Goal: Task Accomplishment & Management: Manage account settings

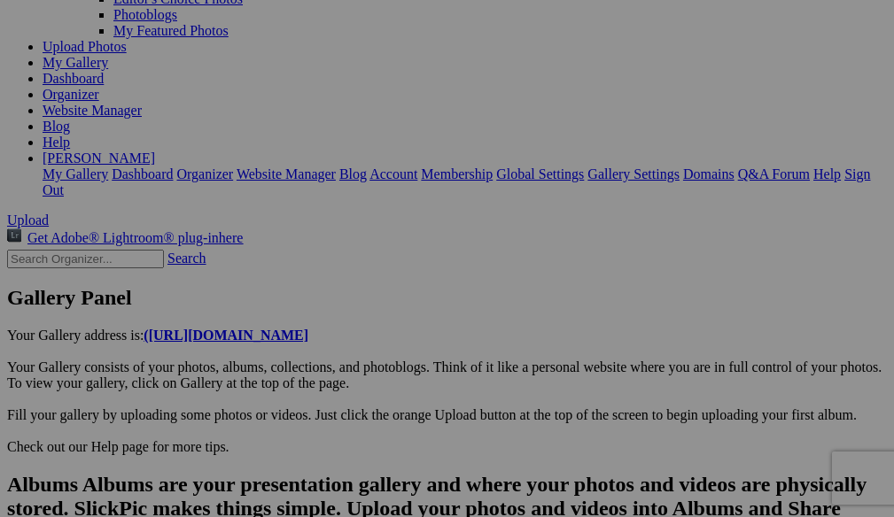
scroll to position [0, 9692]
drag, startPoint x: 353, startPoint y: 430, endPoint x: 230, endPoint y: 437, distance: 122.4
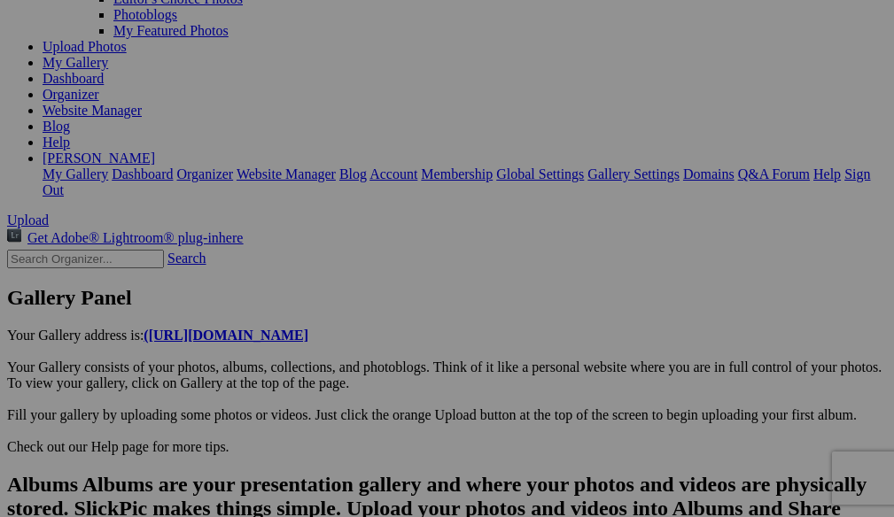
type input "20250822_174055"
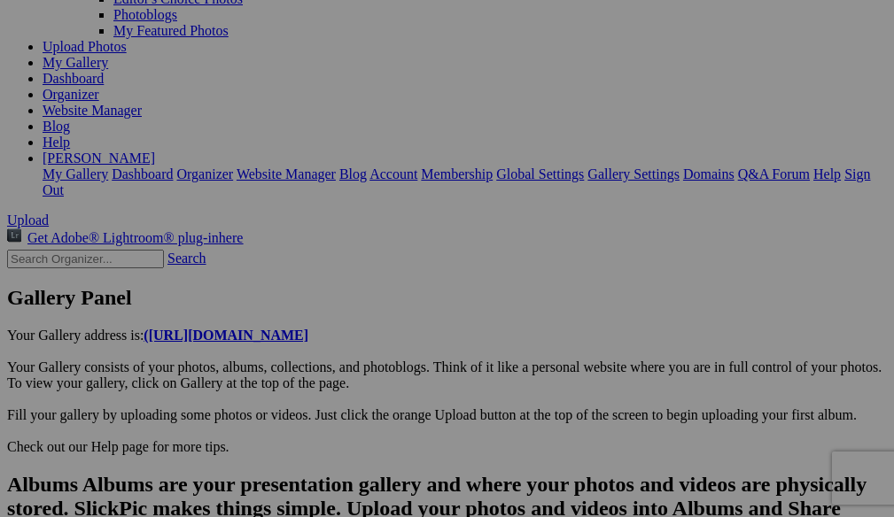
drag, startPoint x: 367, startPoint y: 422, endPoint x: 168, endPoint y: 418, distance: 198.4
type input "We had an "off campus" family dinner here on the family's last night together"
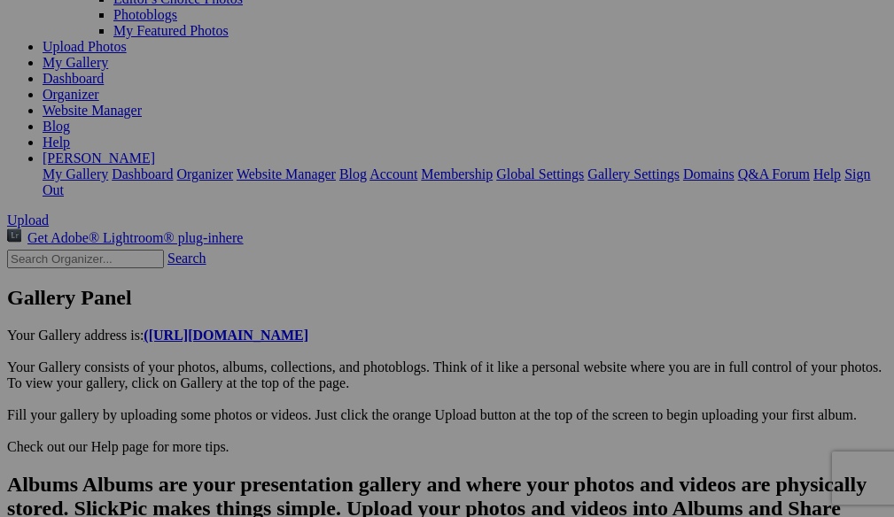
type textarea "[GEOGRAPHIC_DATA]"
type input "Di"
type textarea "Enter here..."
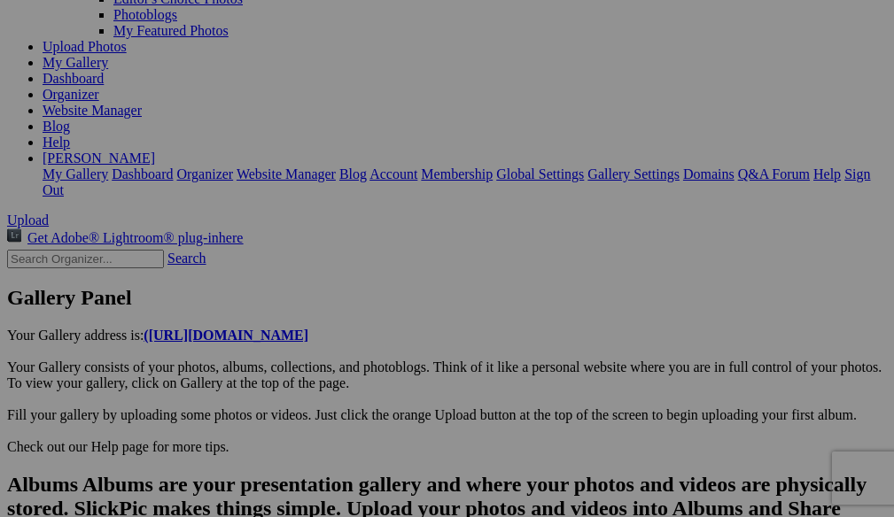
scroll to position [0, 9744]
drag, startPoint x: 256, startPoint y: 426, endPoint x: 365, endPoint y: 429, distance: 109.0
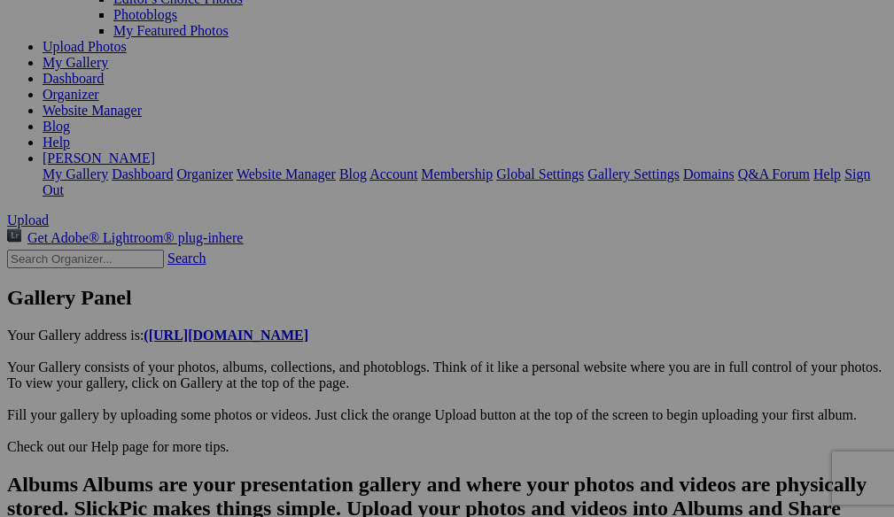
scroll to position [0, 9797]
type input "20250822_174112"
drag, startPoint x: 448, startPoint y: 431, endPoint x: 338, endPoint y: 442, distance: 110.3
paste input "Dinner at [PERSON_NAME]-"
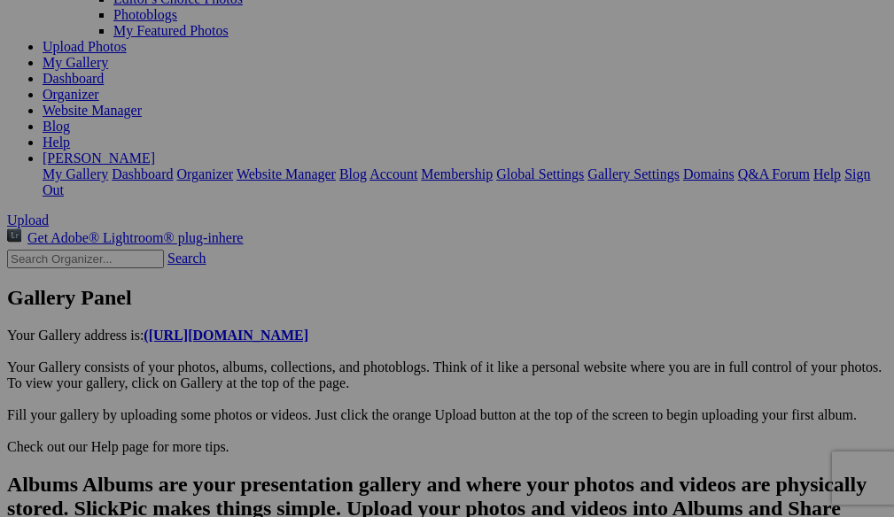
drag, startPoint x: 452, startPoint y: 427, endPoint x: 709, endPoint y: 474, distance: 261.1
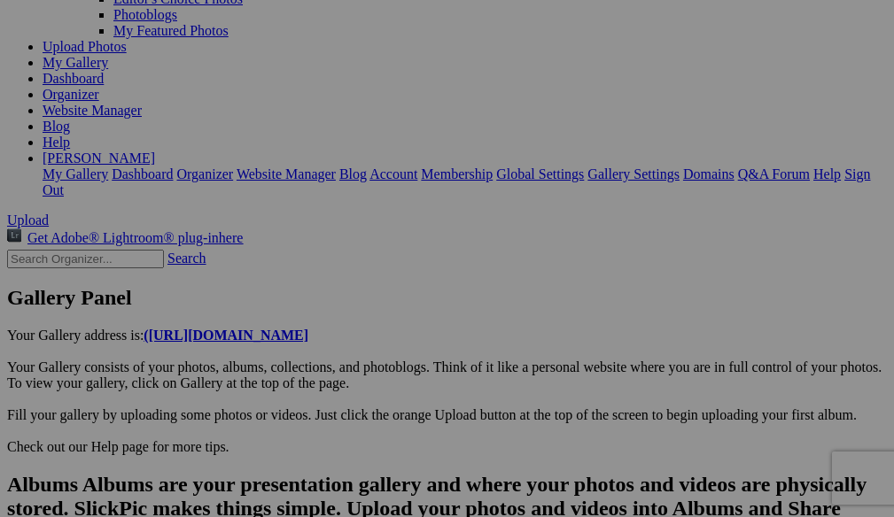
type input "20250822_174159"
drag, startPoint x: 352, startPoint y: 425, endPoint x: 235, endPoint y: 420, distance: 117.0
paste input "Dinner at [PERSON_NAME]-"
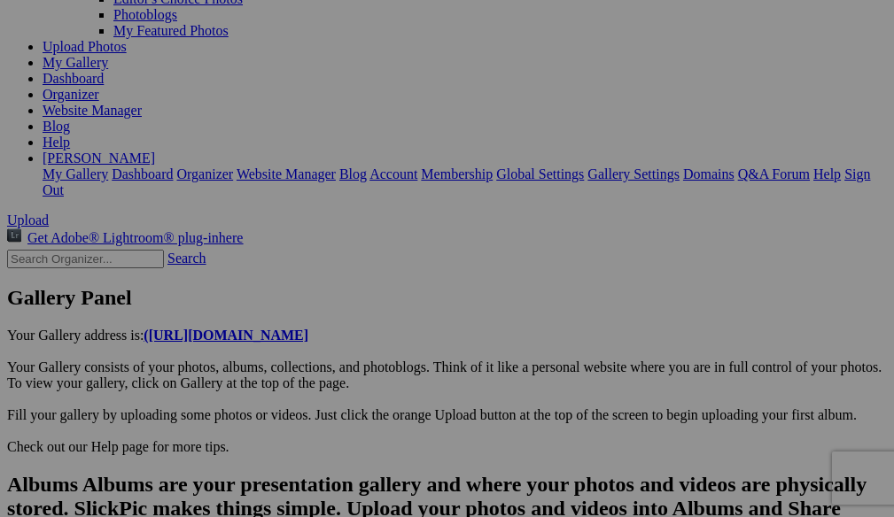
scroll to position [0, 9901]
type input "20250822_174216"
drag, startPoint x: 441, startPoint y: 425, endPoint x: 327, endPoint y: 430, distance: 114.4
type input "R"
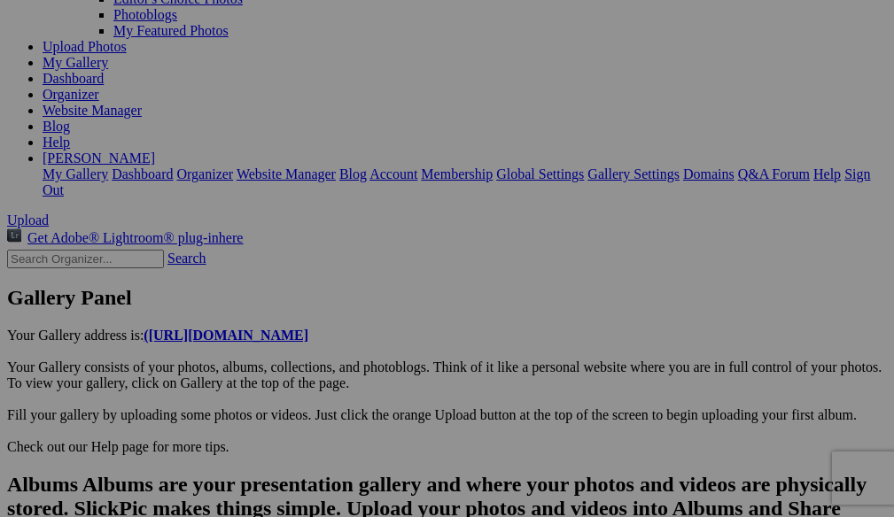
paste input "Dinner at [PERSON_NAME]-"
type input "DSC05861"
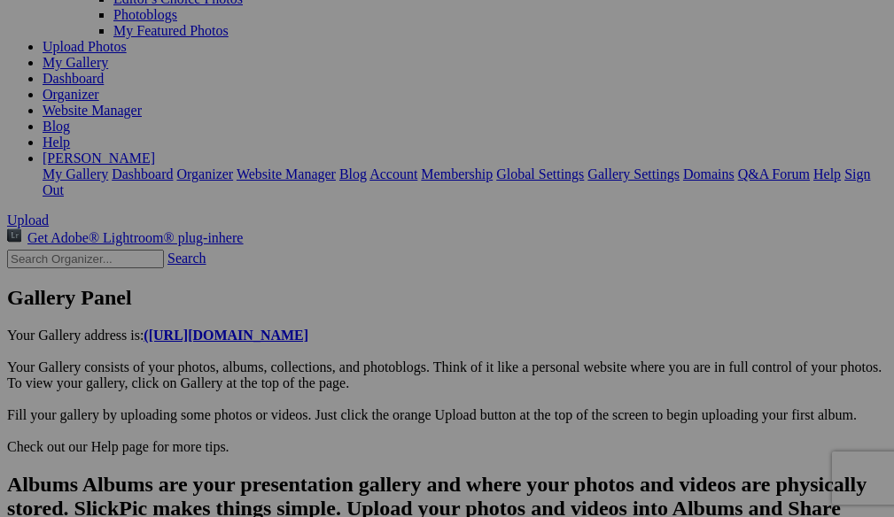
drag, startPoint x: 323, startPoint y: 429, endPoint x: 241, endPoint y: 429, distance: 82.4
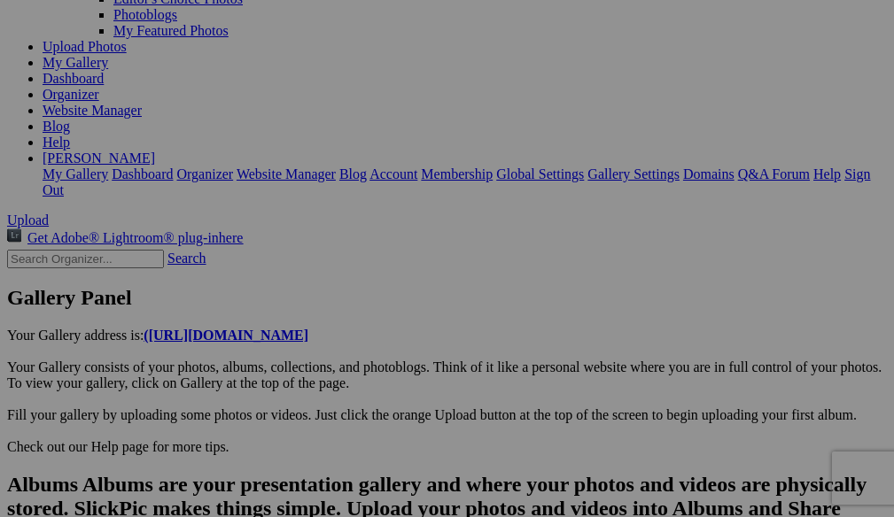
scroll to position [0, 10006]
type input "DSC05862"
drag, startPoint x: 314, startPoint y: 423, endPoint x: 244, endPoint y: 424, distance: 70.0
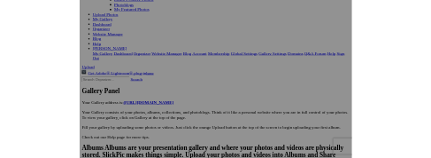
scroll to position [0, 10058]
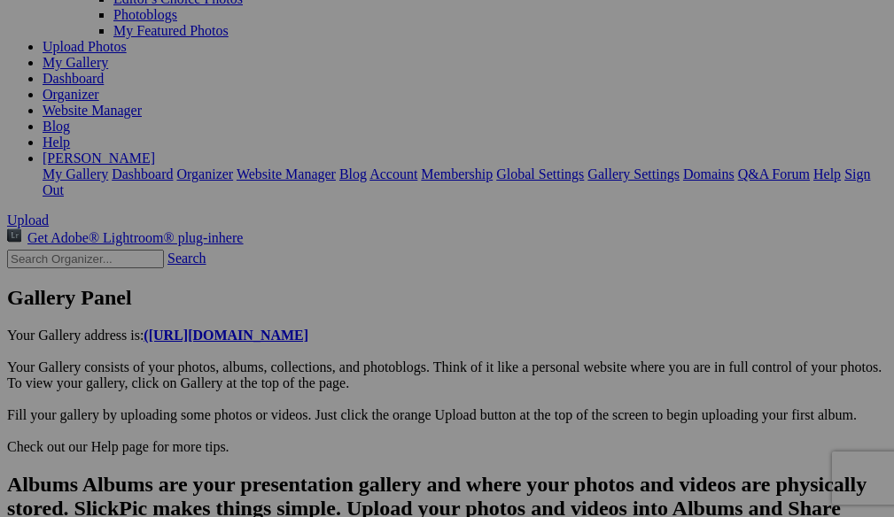
type input "Near [GEOGRAPHIC_DATA]'s [GEOGRAPHIC_DATA]-[GEOGRAPHIC_DATA]"
type textarea "The [GEOGRAPHIC_DATA], also known as the [GEOGRAPHIC_DATA], is a reinforced con…"
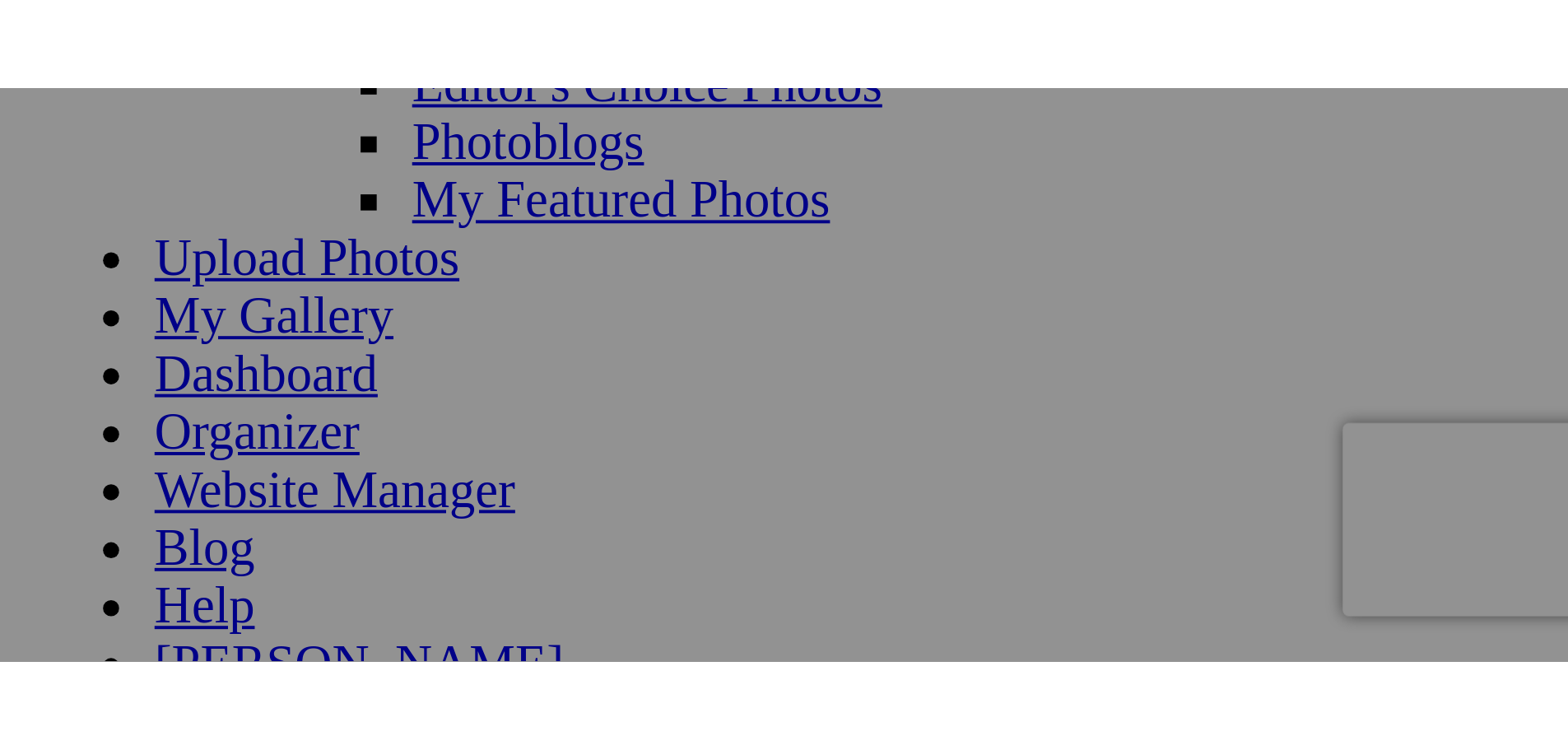
scroll to position [168, 0]
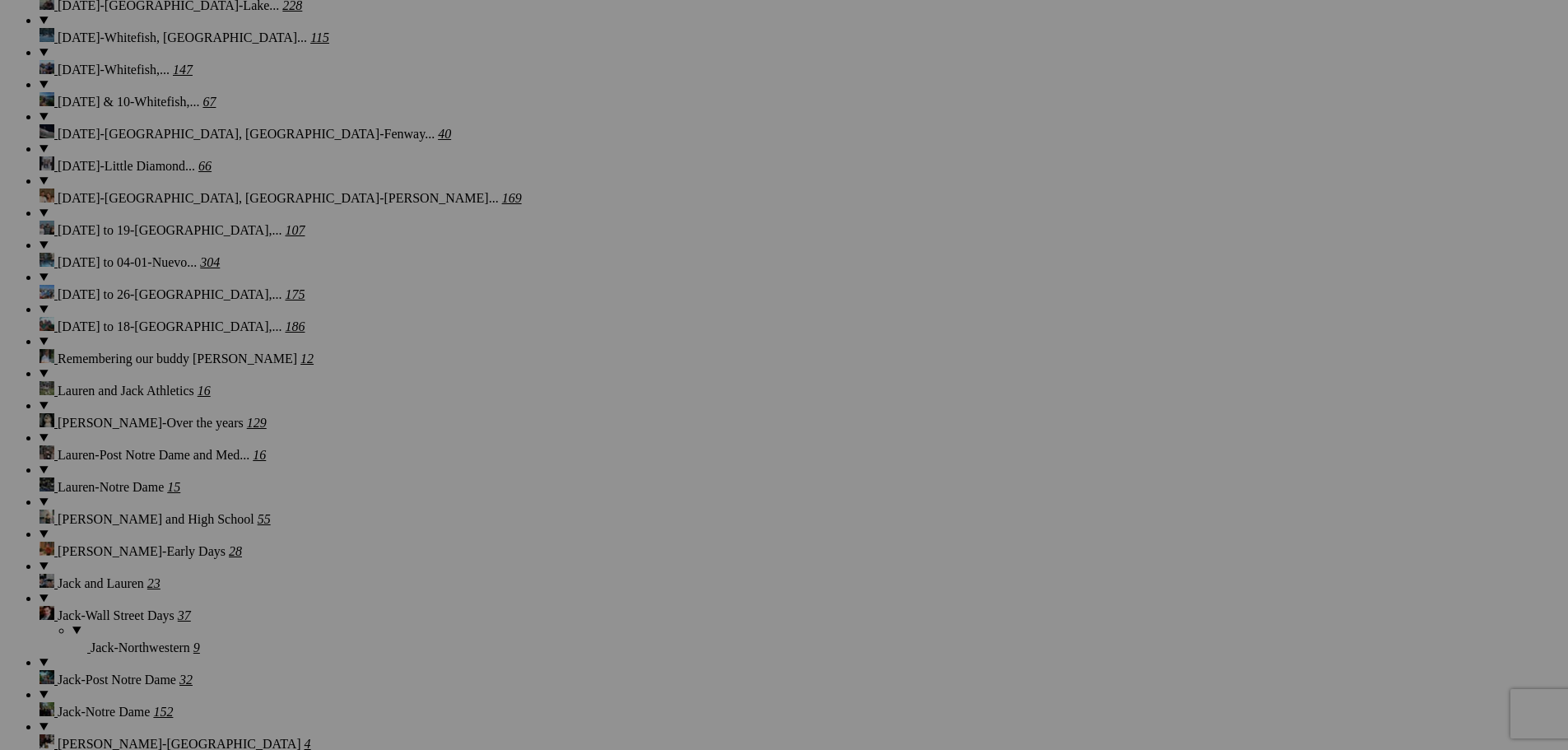
scroll to position [4387, 0]
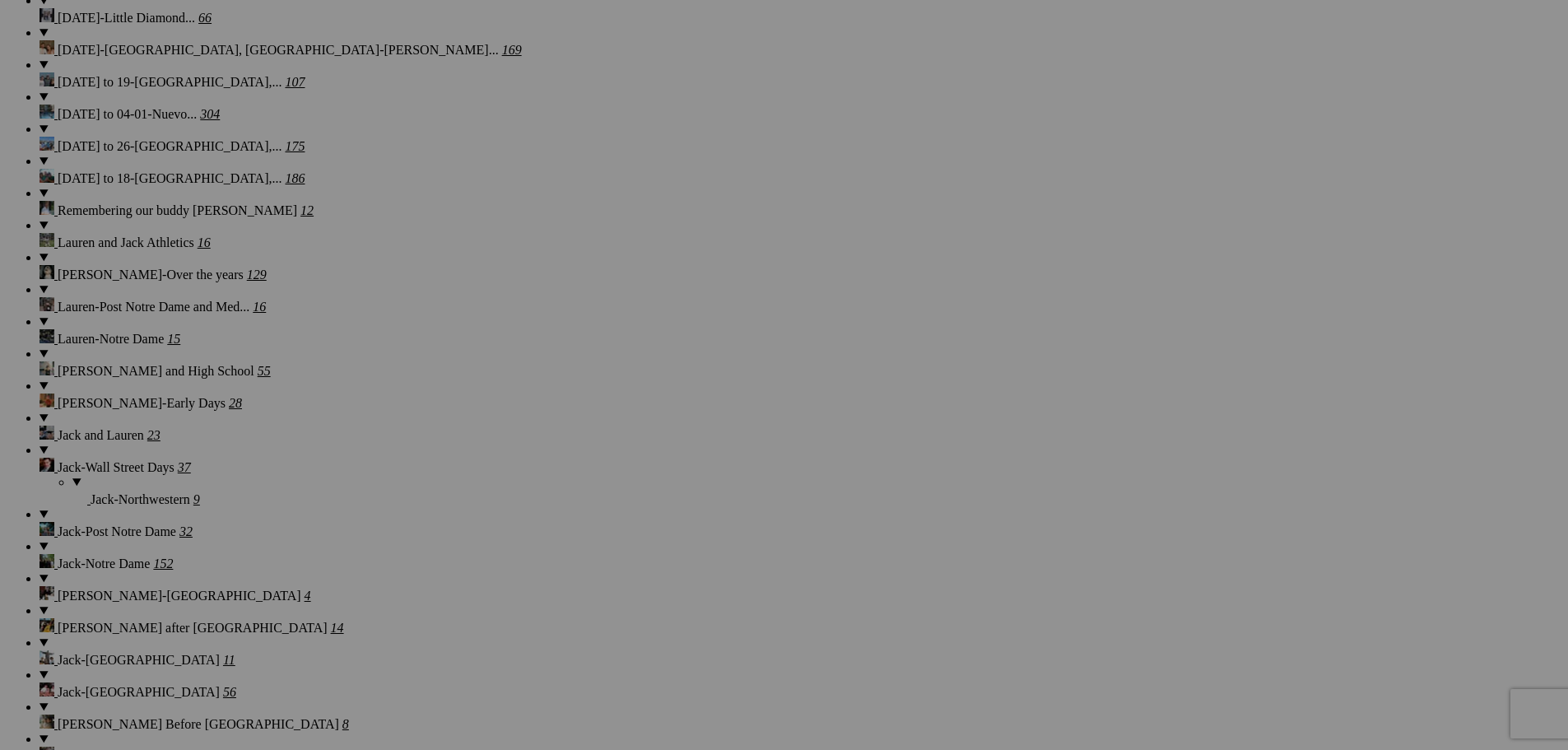
drag, startPoint x: 580, startPoint y: 535, endPoint x: 636, endPoint y: 537, distance: 56.0
type input "Downtown [GEOGRAPHIC_DATA]"
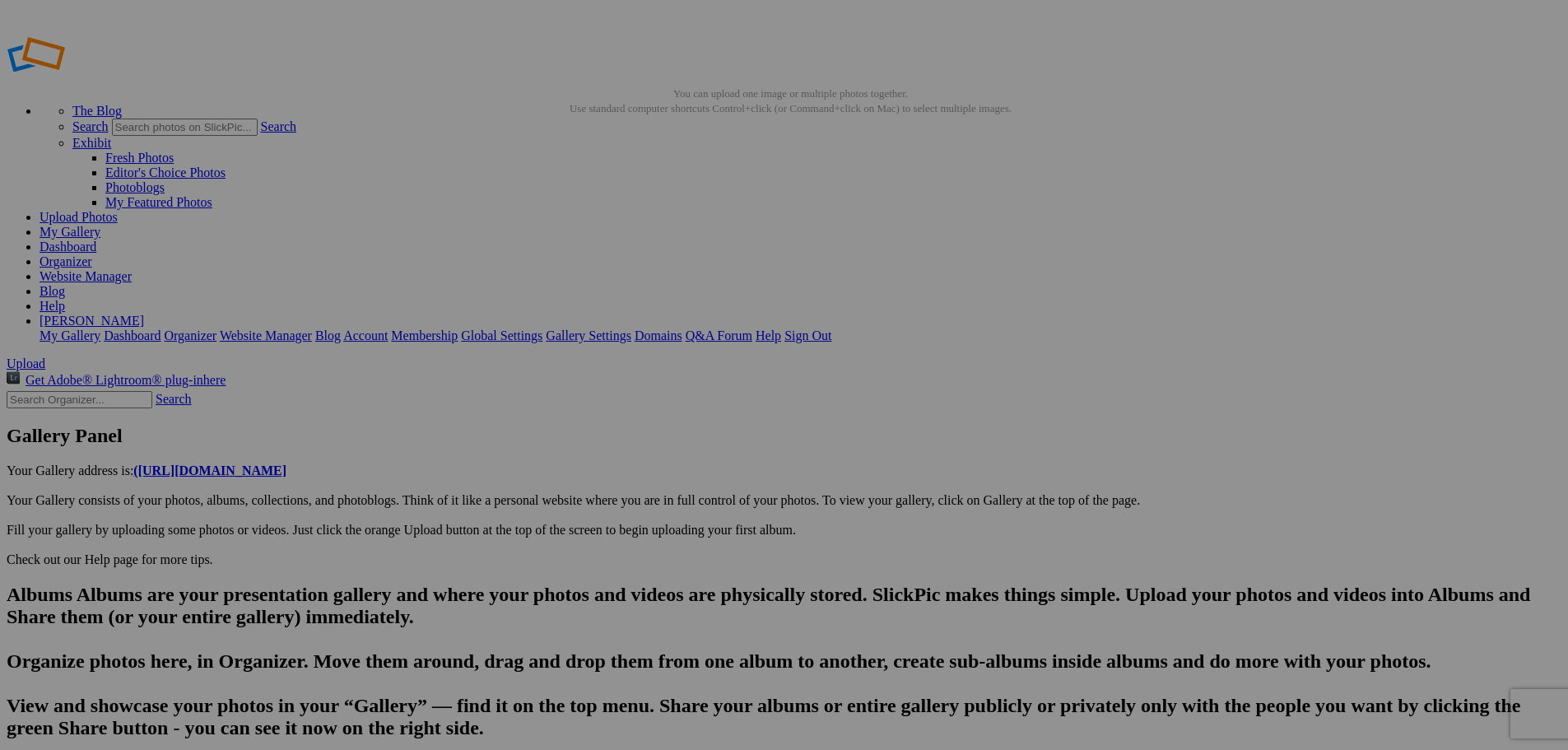
type input "Downtown [GEOGRAPHIC_DATA]"
type textarea "Enter here..."
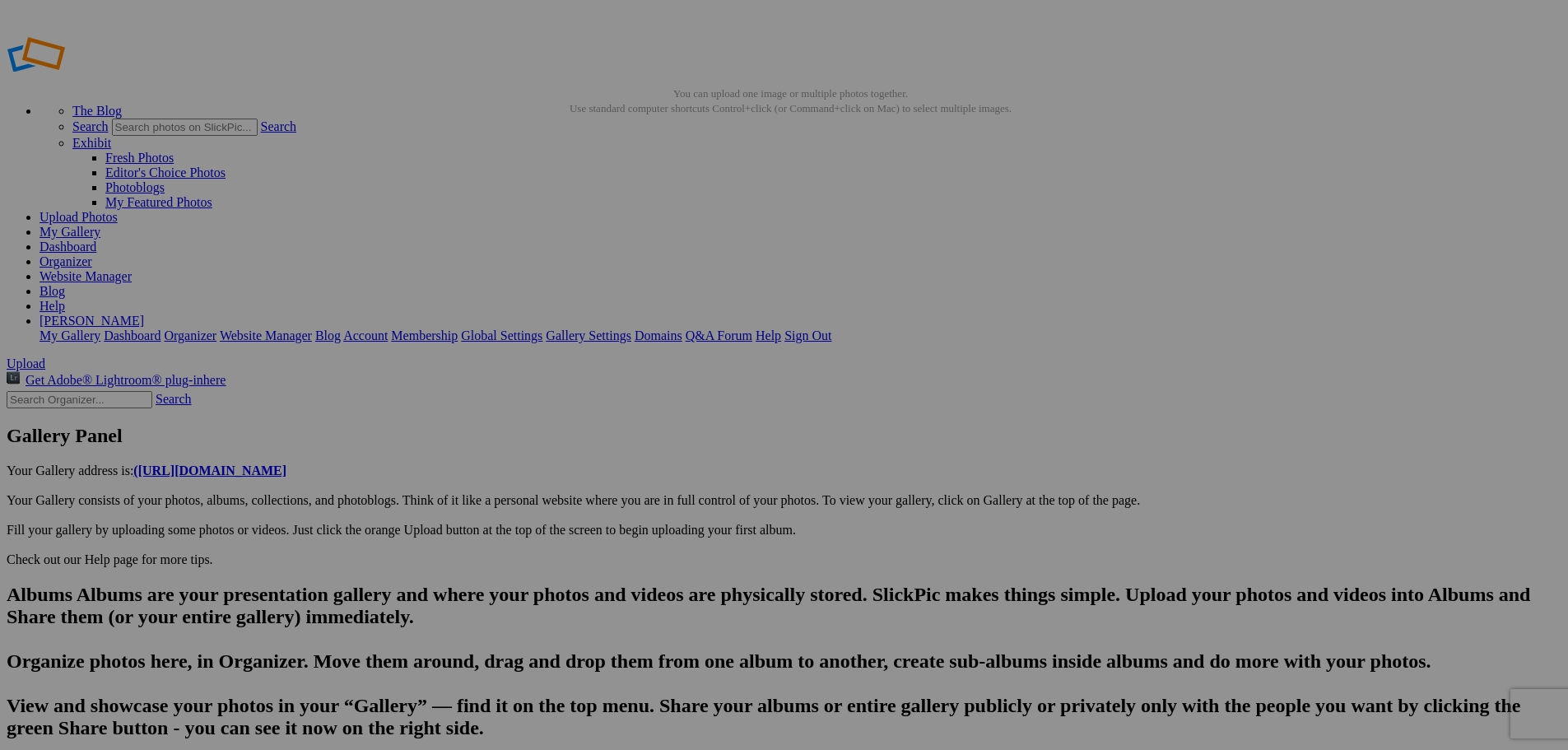
click at [675, 480] on span "Yes" at bounding box center [665, 482] width 19 height 14
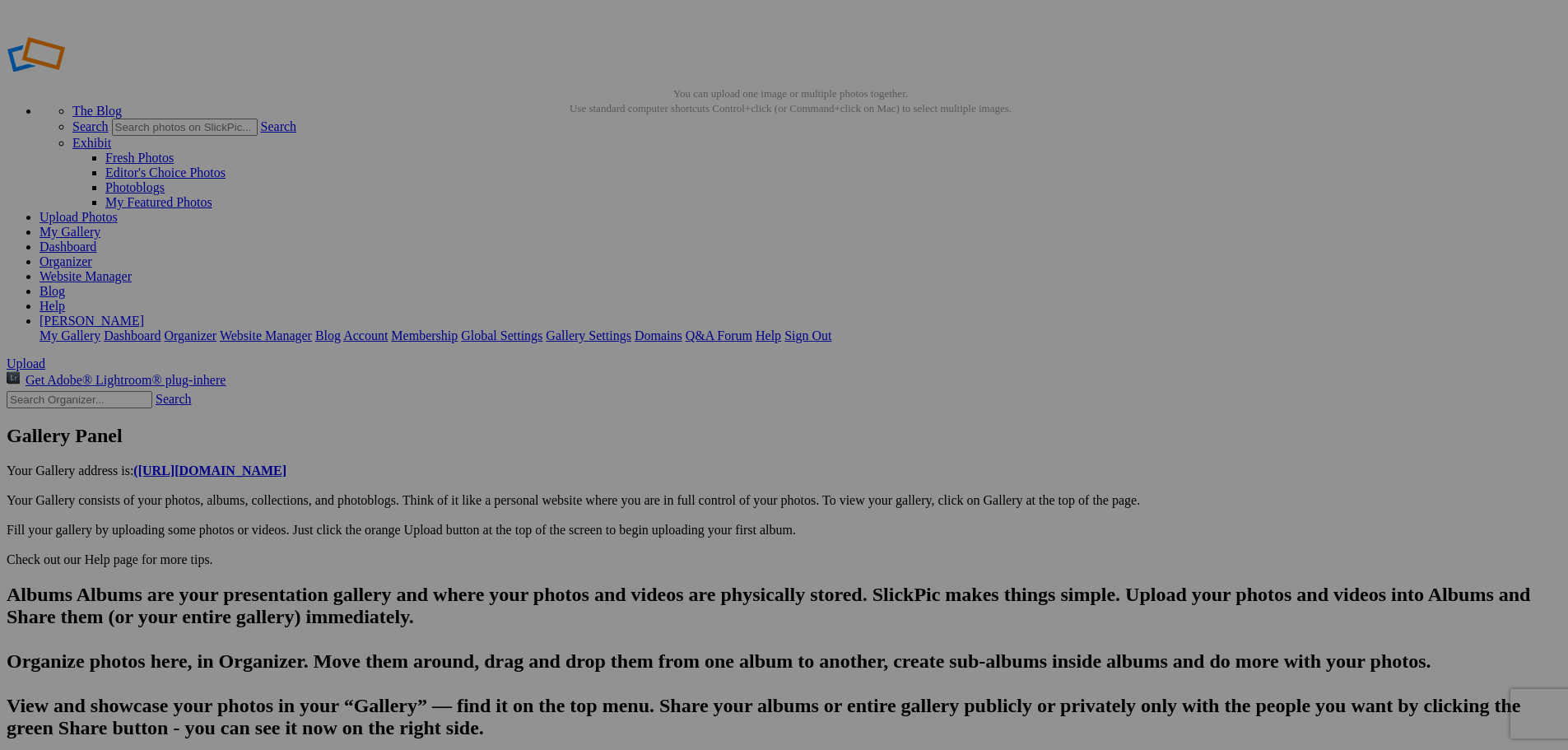
drag, startPoint x: 471, startPoint y: 686, endPoint x: 580, endPoint y: 691, distance: 109.1
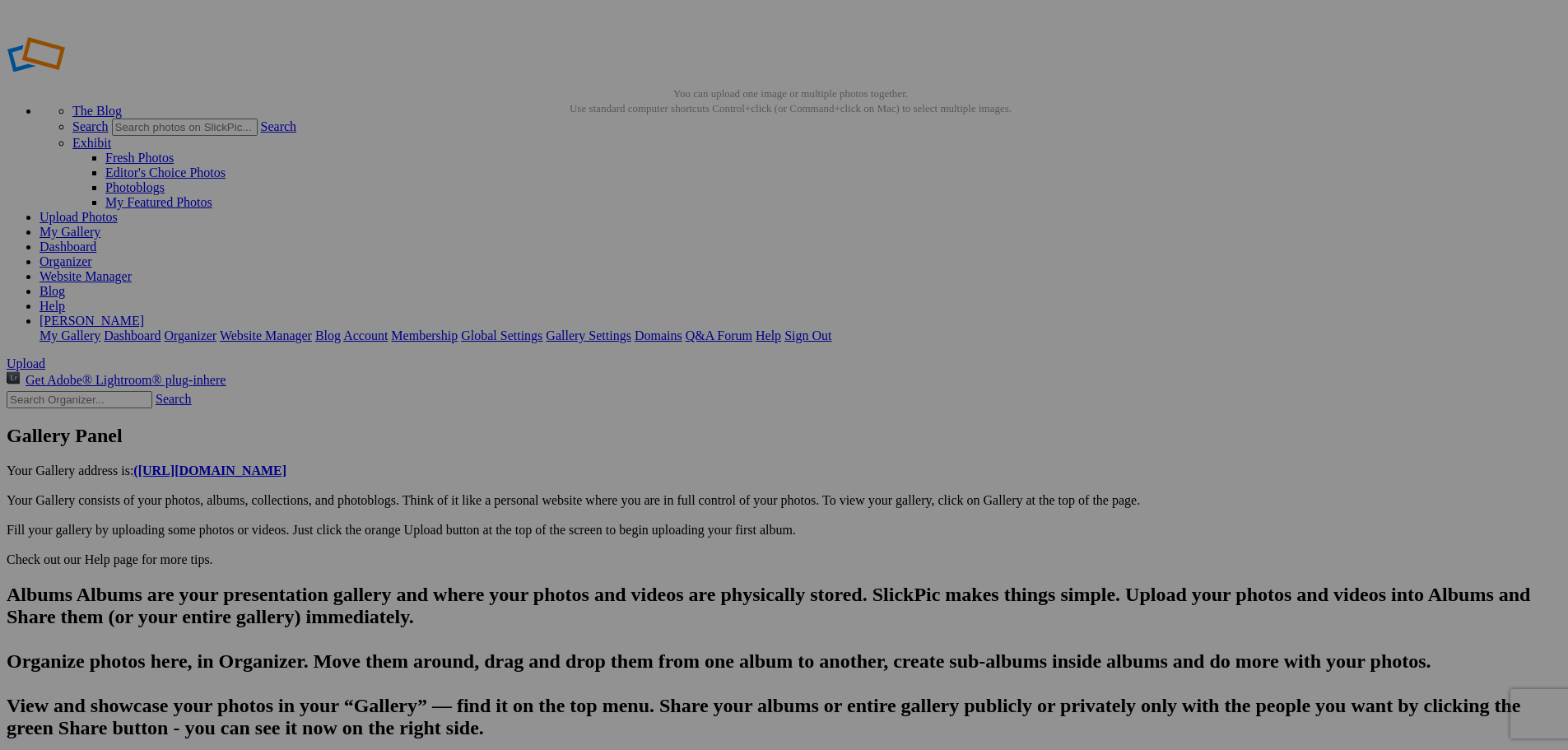
scroll to position [0, 9737]
type input "DSC05873"
drag, startPoint x: 542, startPoint y: 681, endPoint x: 448, endPoint y: 684, distance: 94.0
paste input "Downtown [GEOGRAPHIC_DATA]"
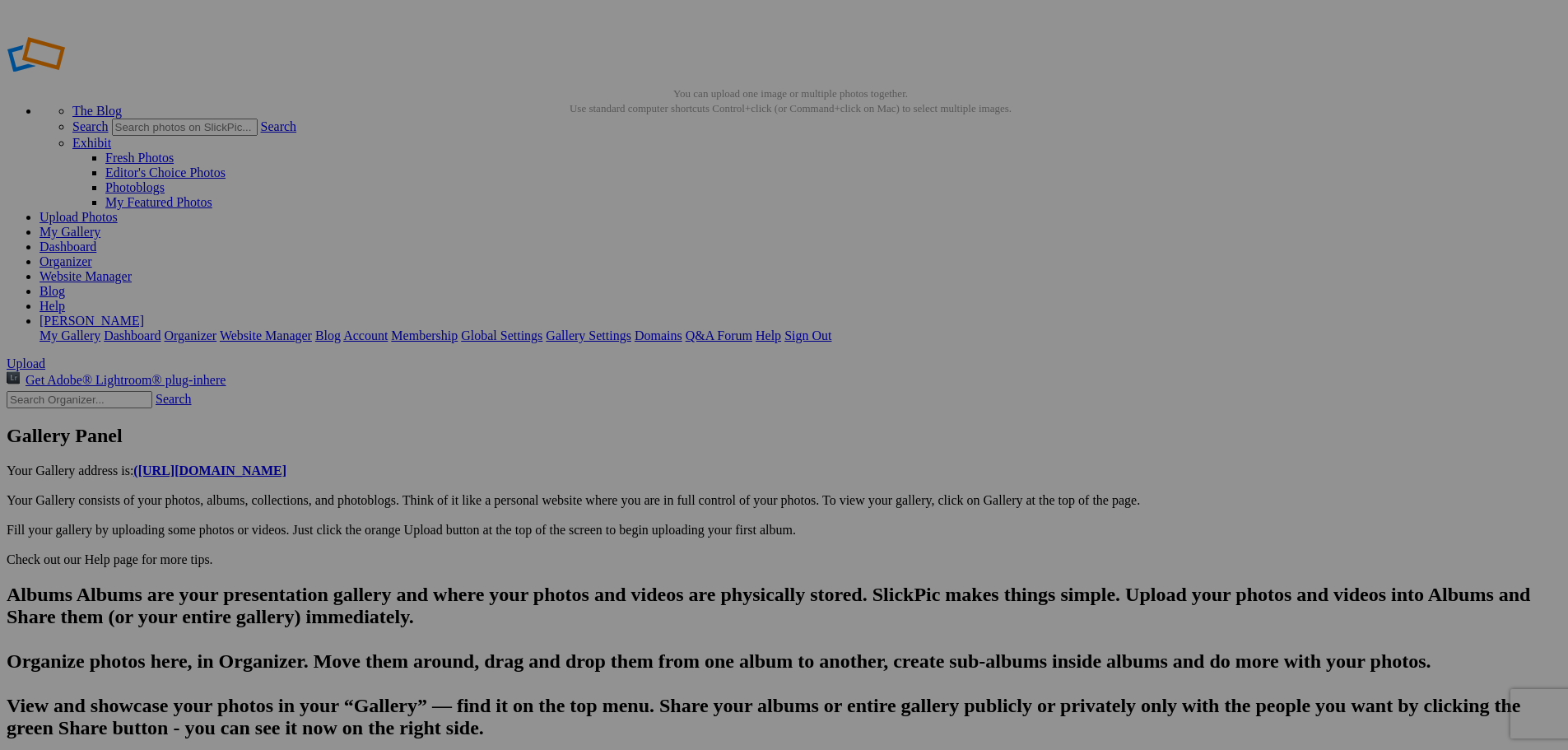
type input "DSC05874"
drag, startPoint x: 530, startPoint y: 689, endPoint x: 399, endPoint y: 689, distance: 131.0
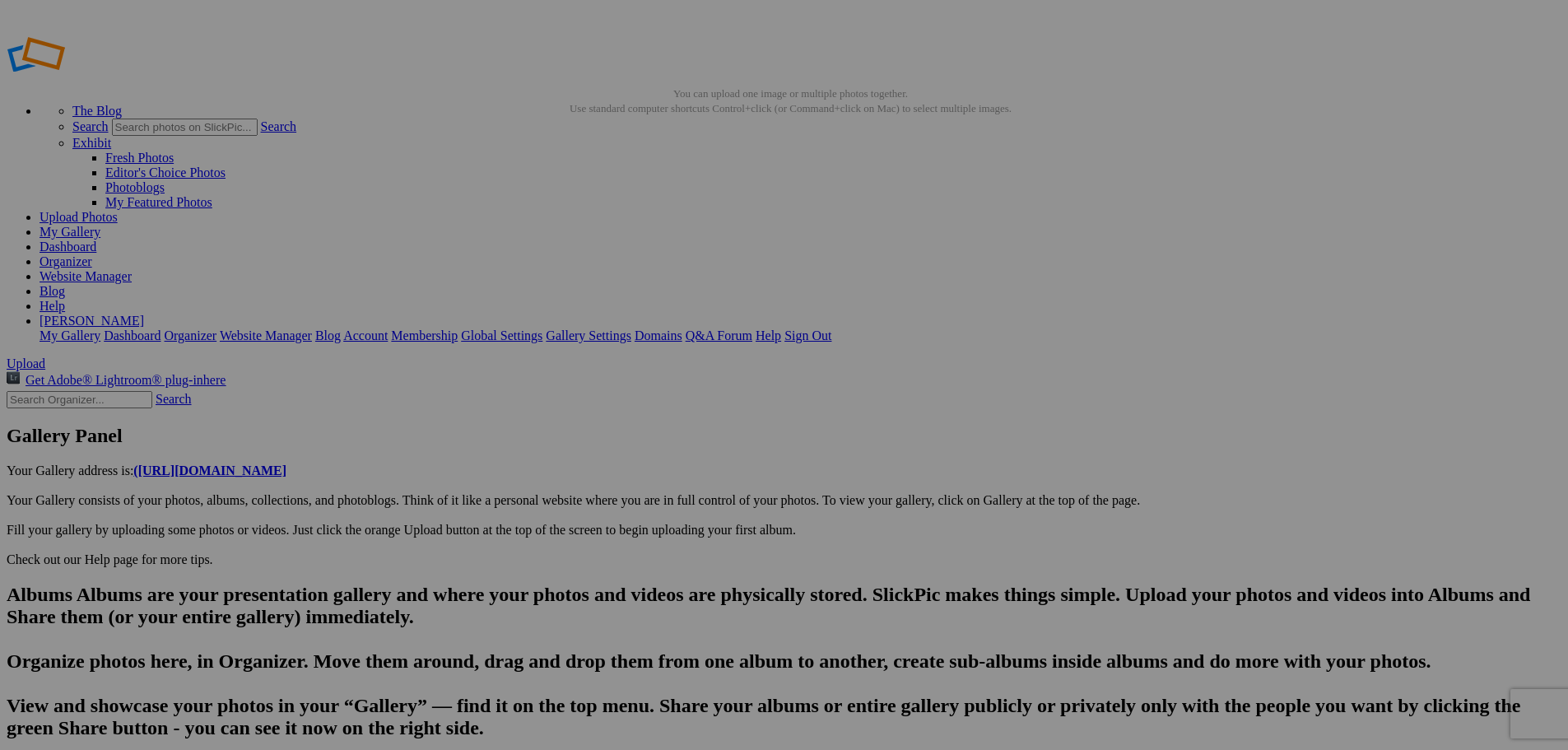
type input "Downtown [GEOGRAPHIC_DATA]-An amazing candy shop with plenty of old school swee…"
drag, startPoint x: 472, startPoint y: 685, endPoint x: 582, endPoint y: 699, distance: 110.9
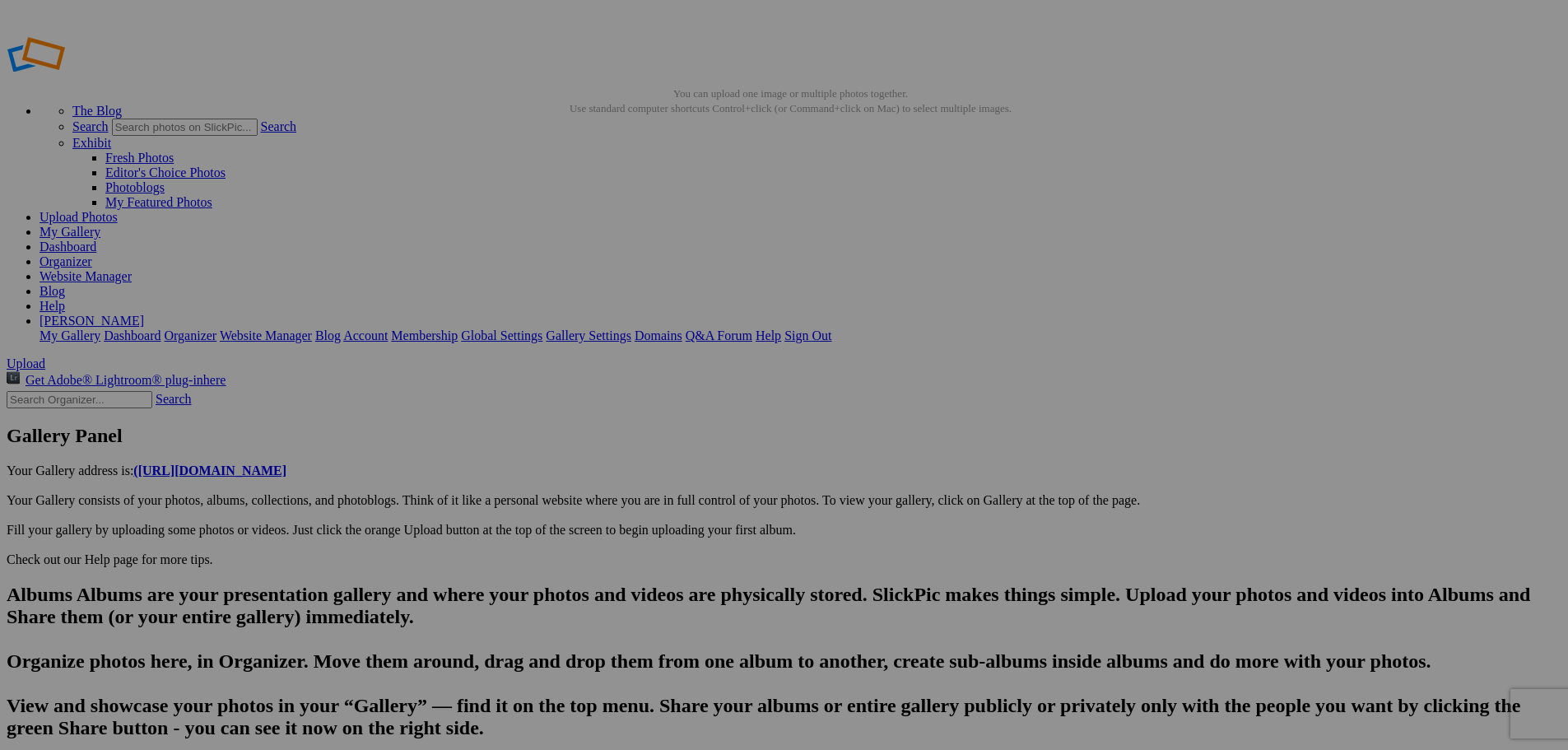
paste input "Downtown [GEOGRAPHIC_DATA]-"
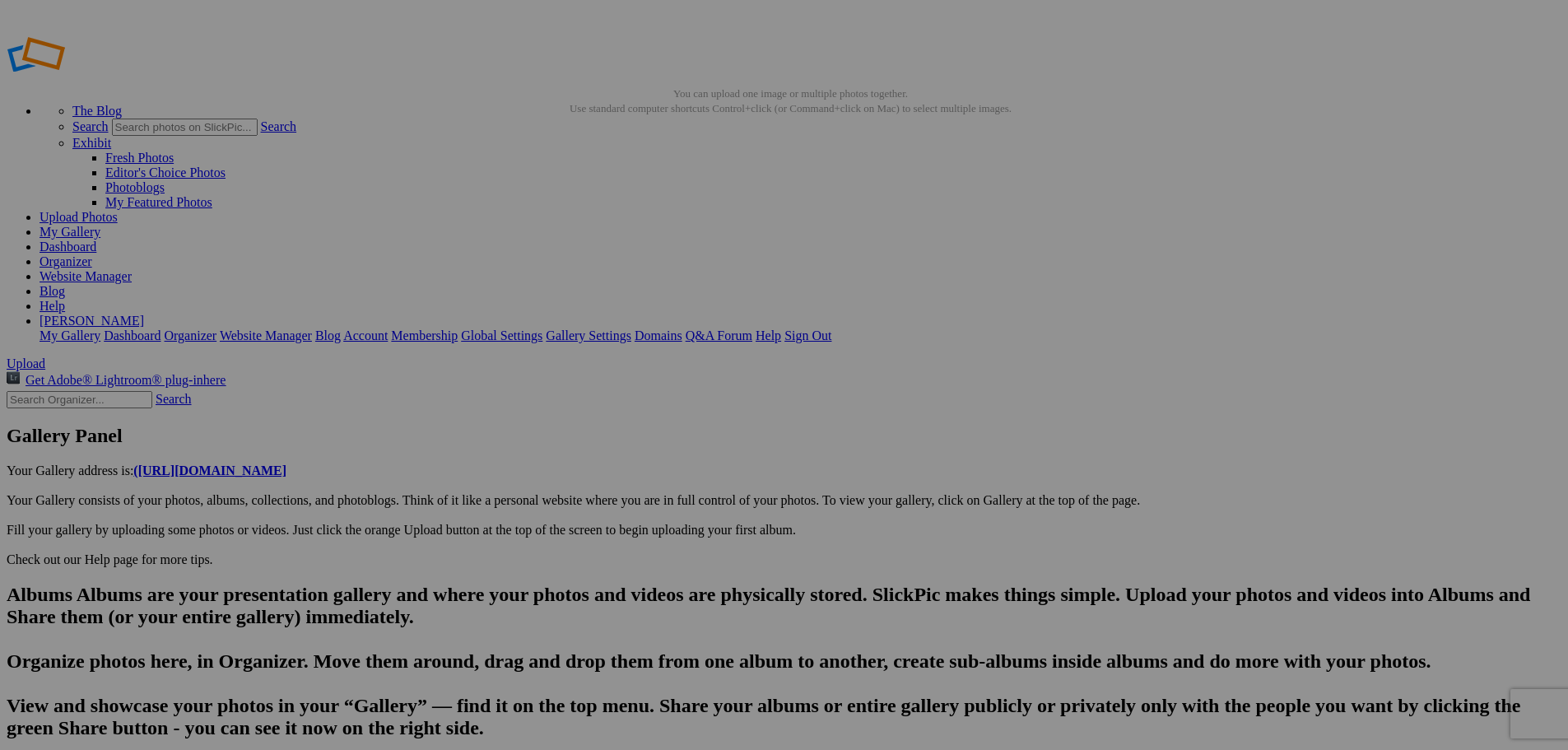
type input "DSC05875"
drag, startPoint x: 529, startPoint y: 686, endPoint x: 364, endPoint y: 676, distance: 165.3
paste input "Downtown [GEOGRAPHIC_DATA]-"
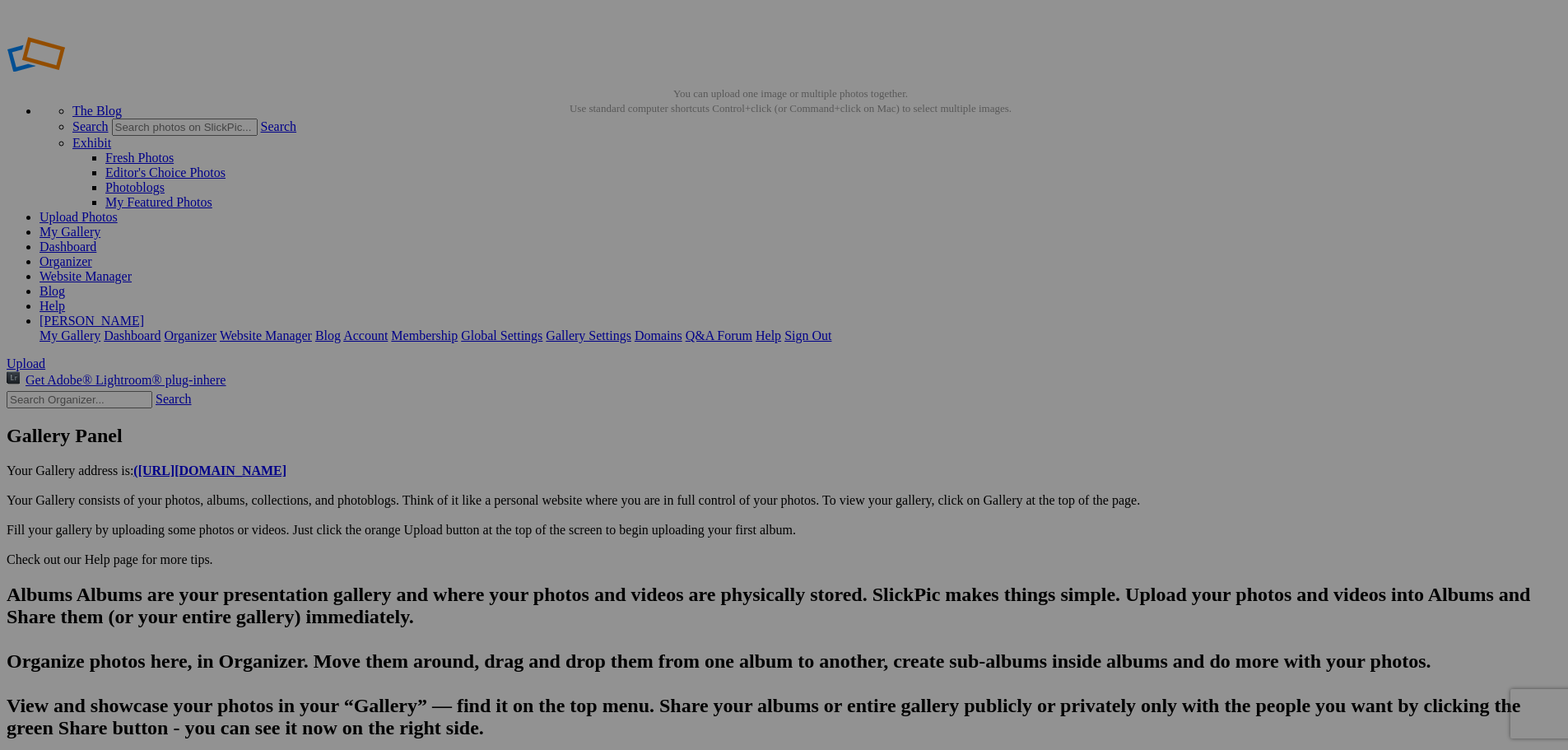
drag, startPoint x: 580, startPoint y: 684, endPoint x: 450, endPoint y: 693, distance: 130.3
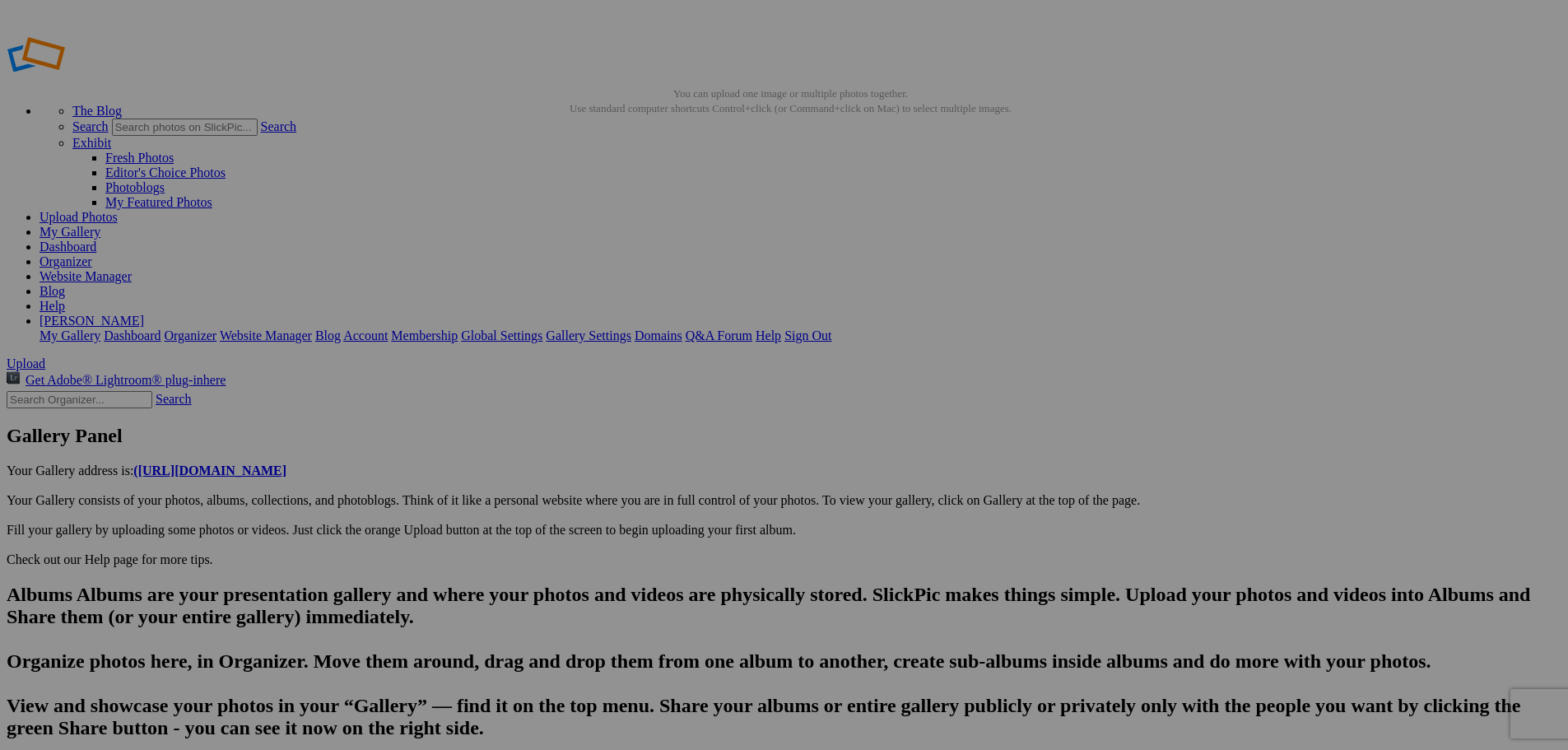
type input "DSC05876"
drag, startPoint x: 527, startPoint y: 683, endPoint x: 451, endPoint y: 692, distance: 76.5
paste input "Downtown [GEOGRAPHIC_DATA]"
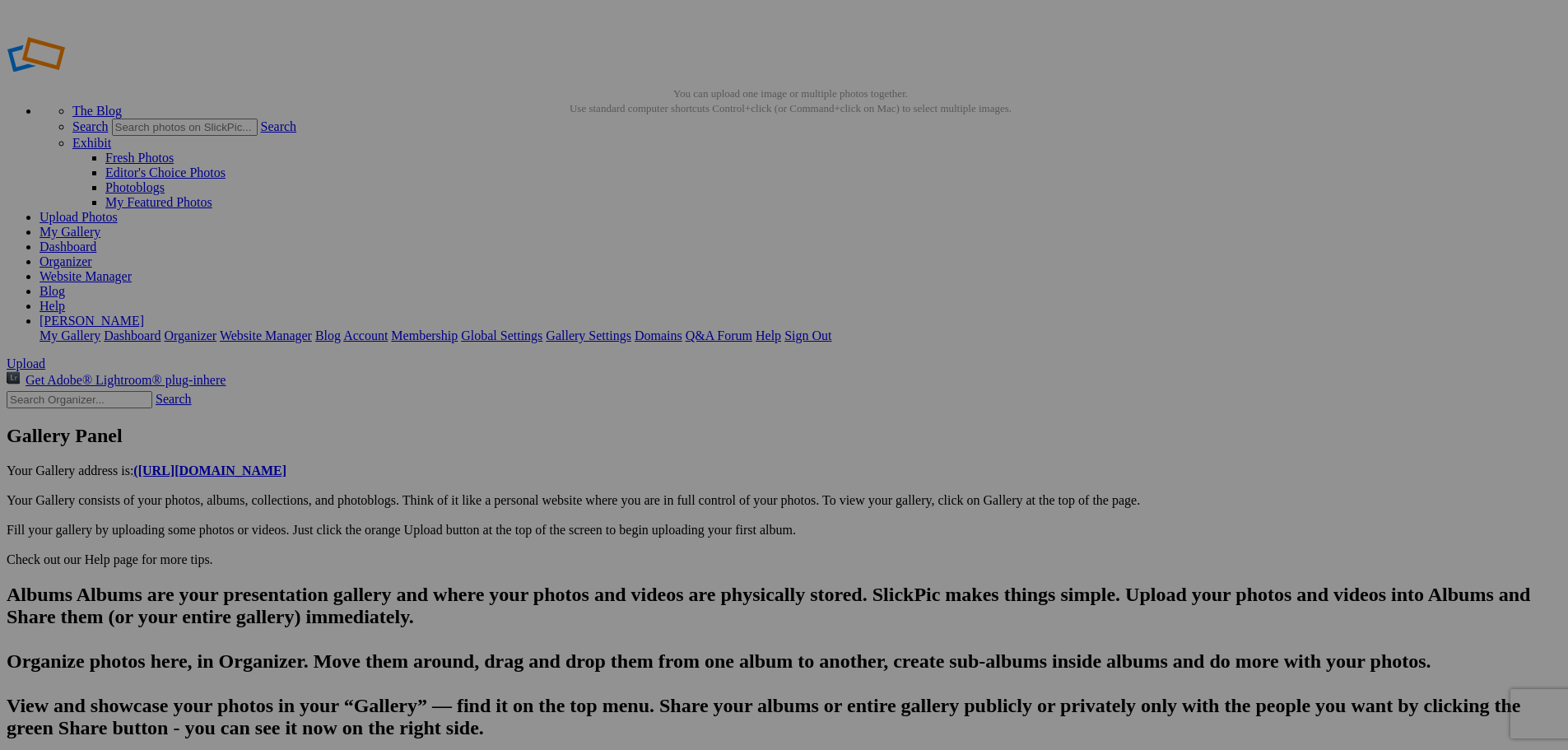
type input "DSC05877"
drag, startPoint x: 520, startPoint y: 686, endPoint x: 386, endPoint y: 688, distance: 134.0
type input "DSC05878"
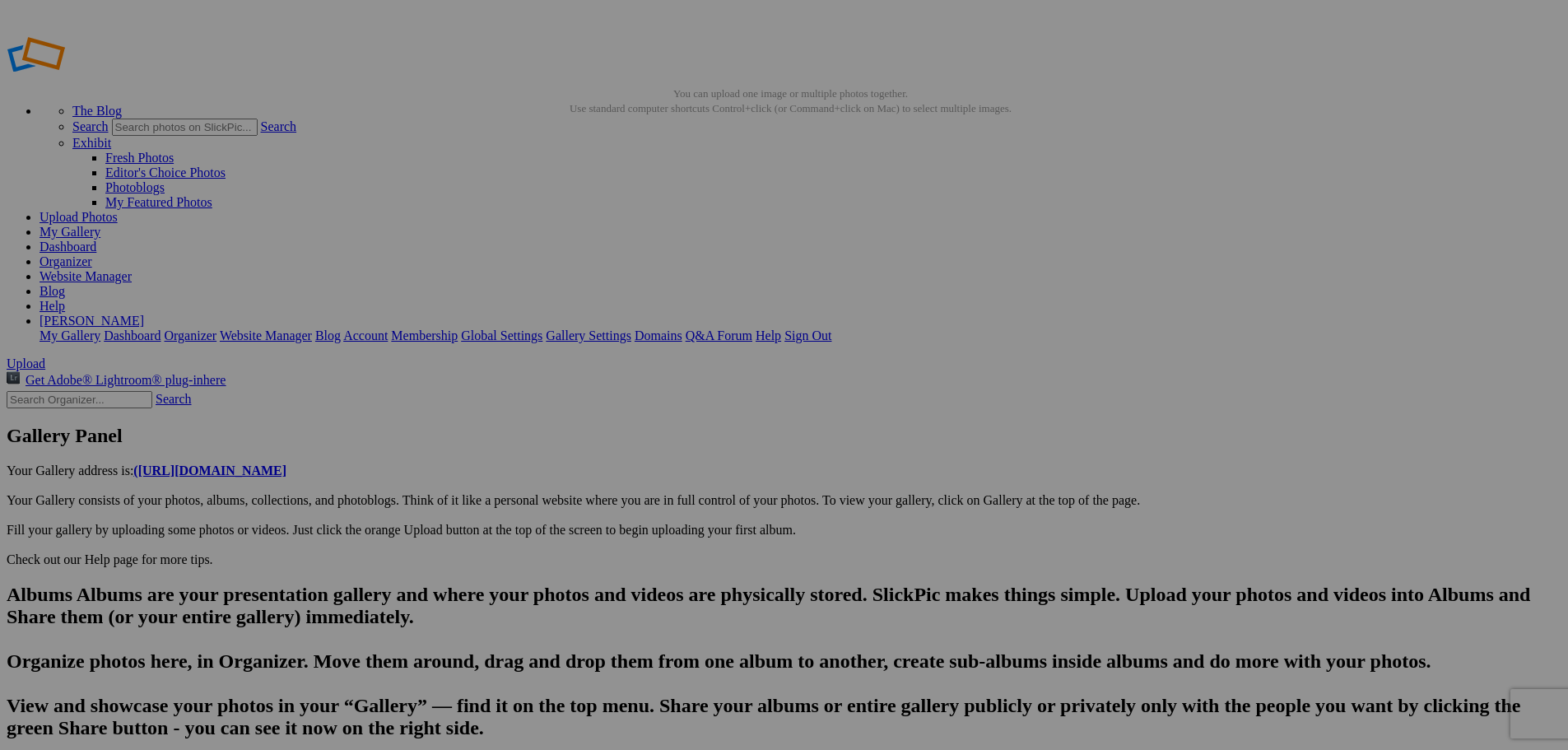
drag, startPoint x: 865, startPoint y: 208, endPoint x: 608, endPoint y: 683, distance: 540.1
paste input "Downtown [GEOGRAPHIC_DATA]"
type input "Downtown [GEOGRAPHIC_DATA]-[GEOGRAPHIC_DATA]-An incredible emporium-Everything …"
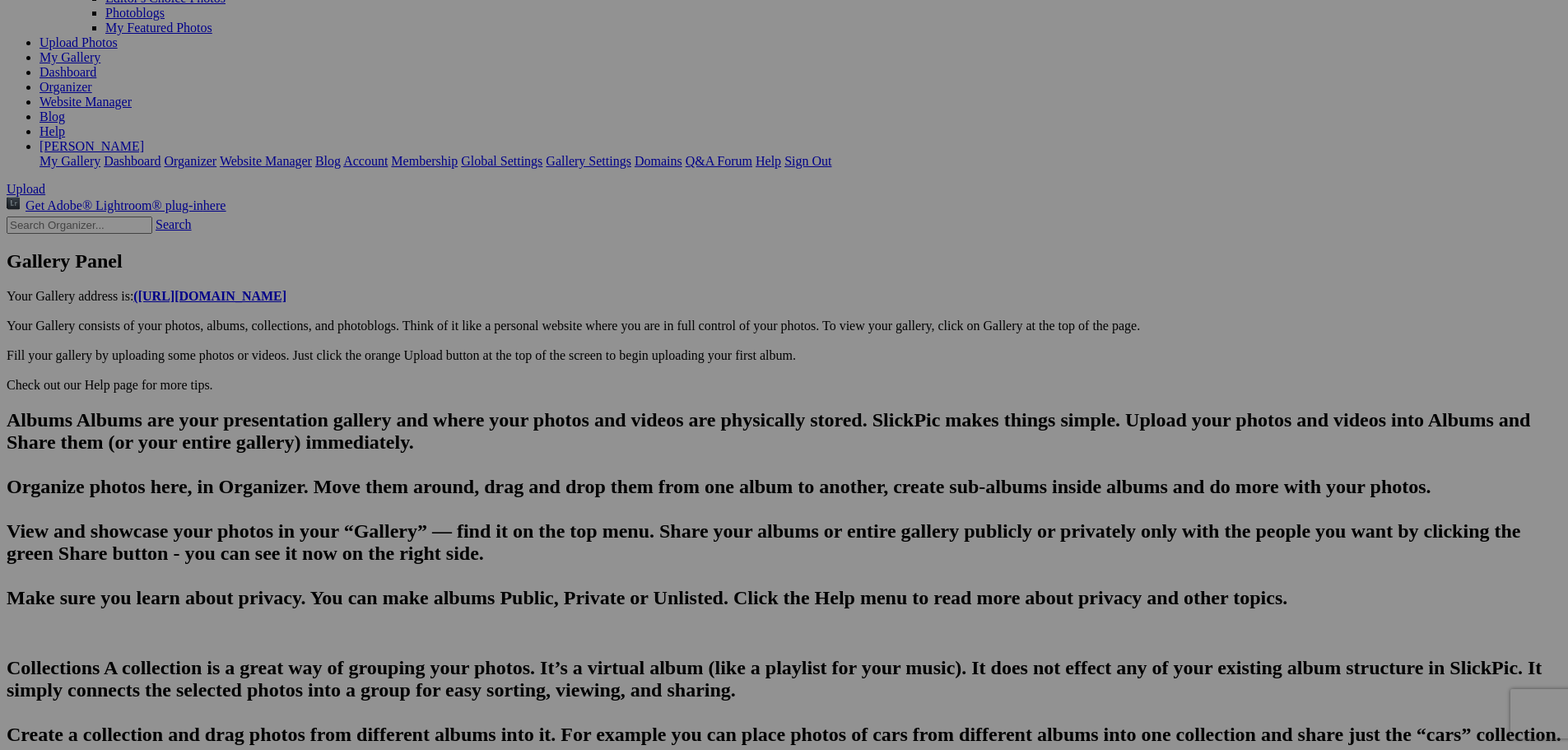
scroll to position [206, 0]
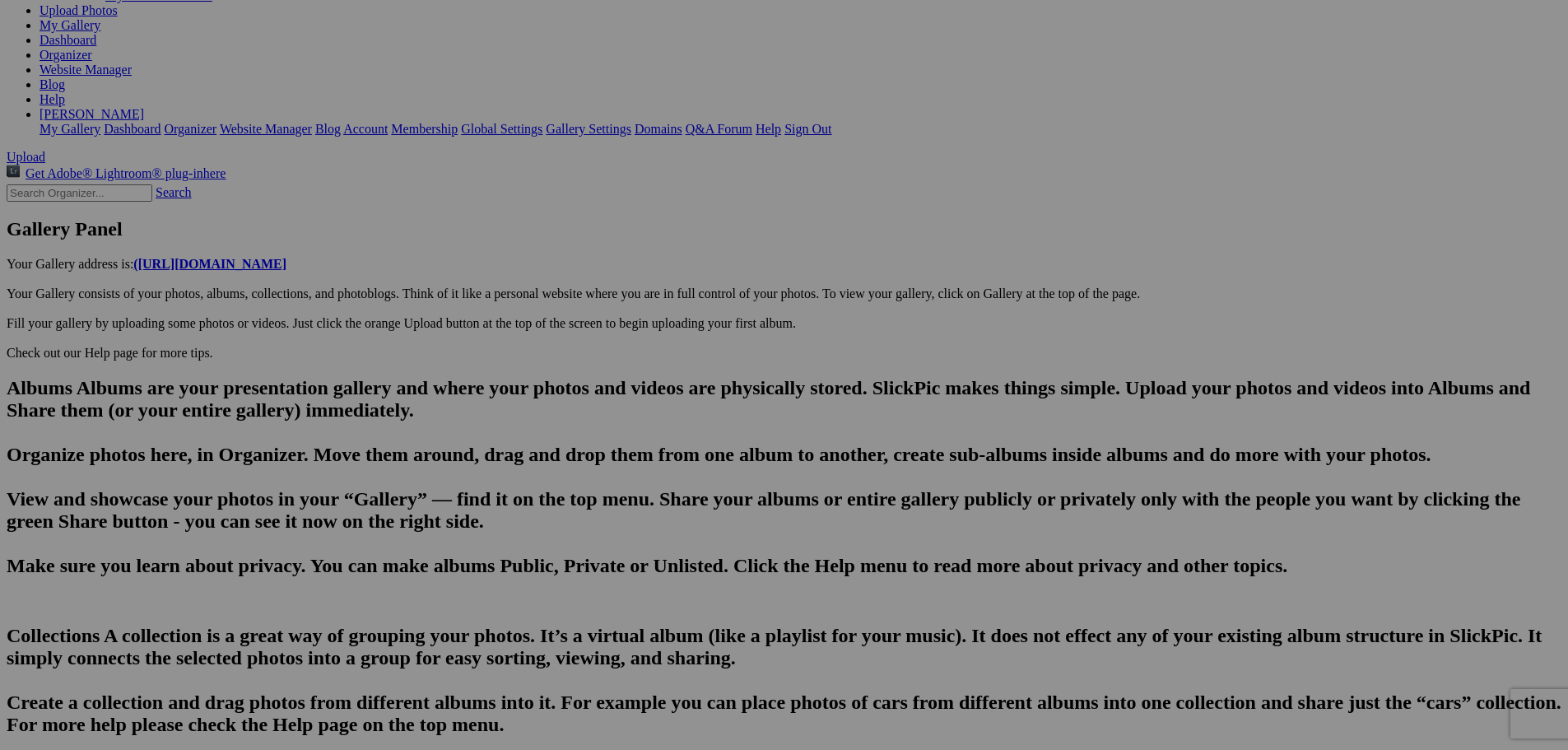
paste textarea "The Cherry Capital of the World, [GEOGRAPHIC_DATA] is the natural spot for our …"
drag, startPoint x: 726, startPoint y: 537, endPoint x: 747, endPoint y: 566, distance: 35.8
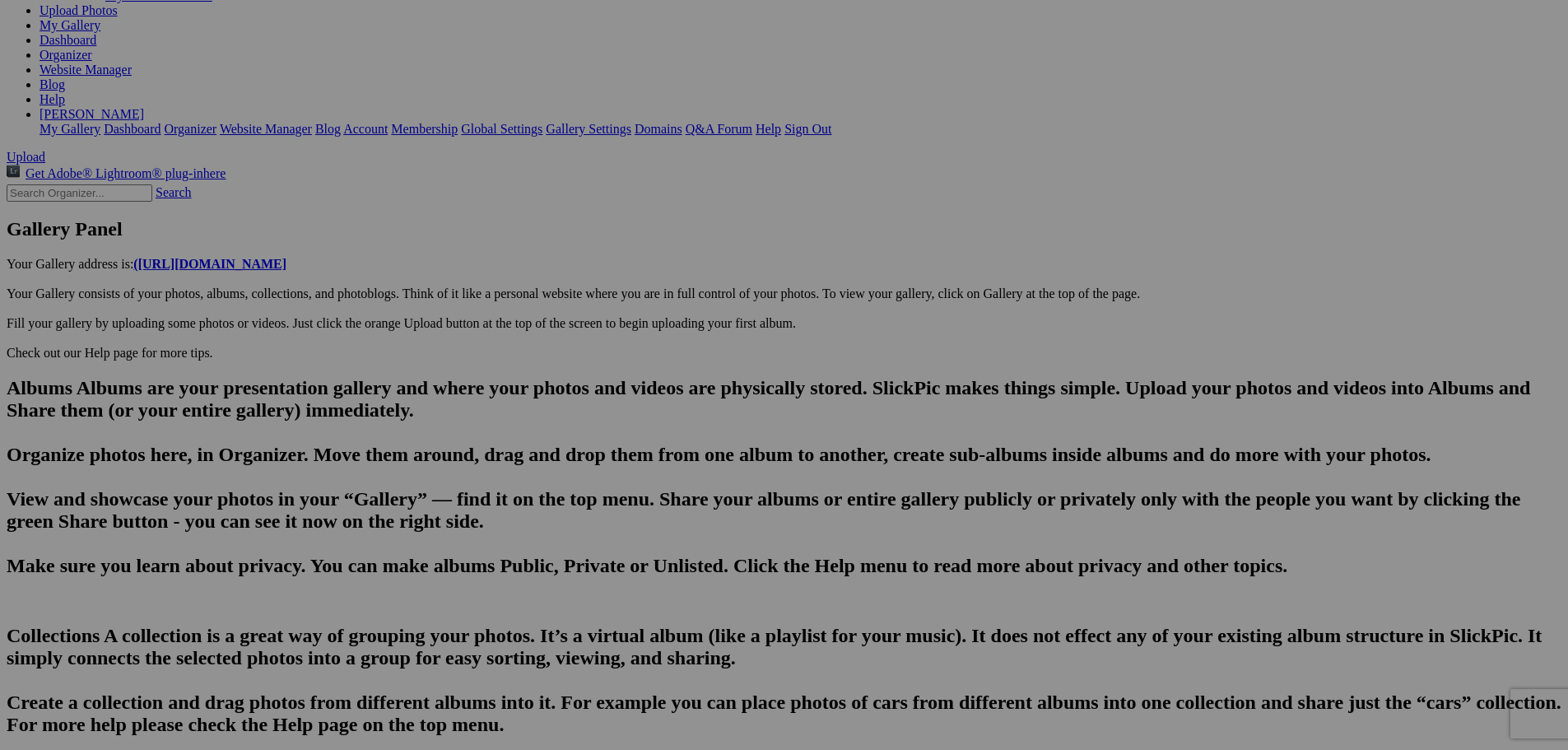
type textarea ""The Cherry Capital of the World, [GEOGRAPHIC_DATA] is the natural spot for our…"
type input "DSC05878"
type textarea "Enter here..."
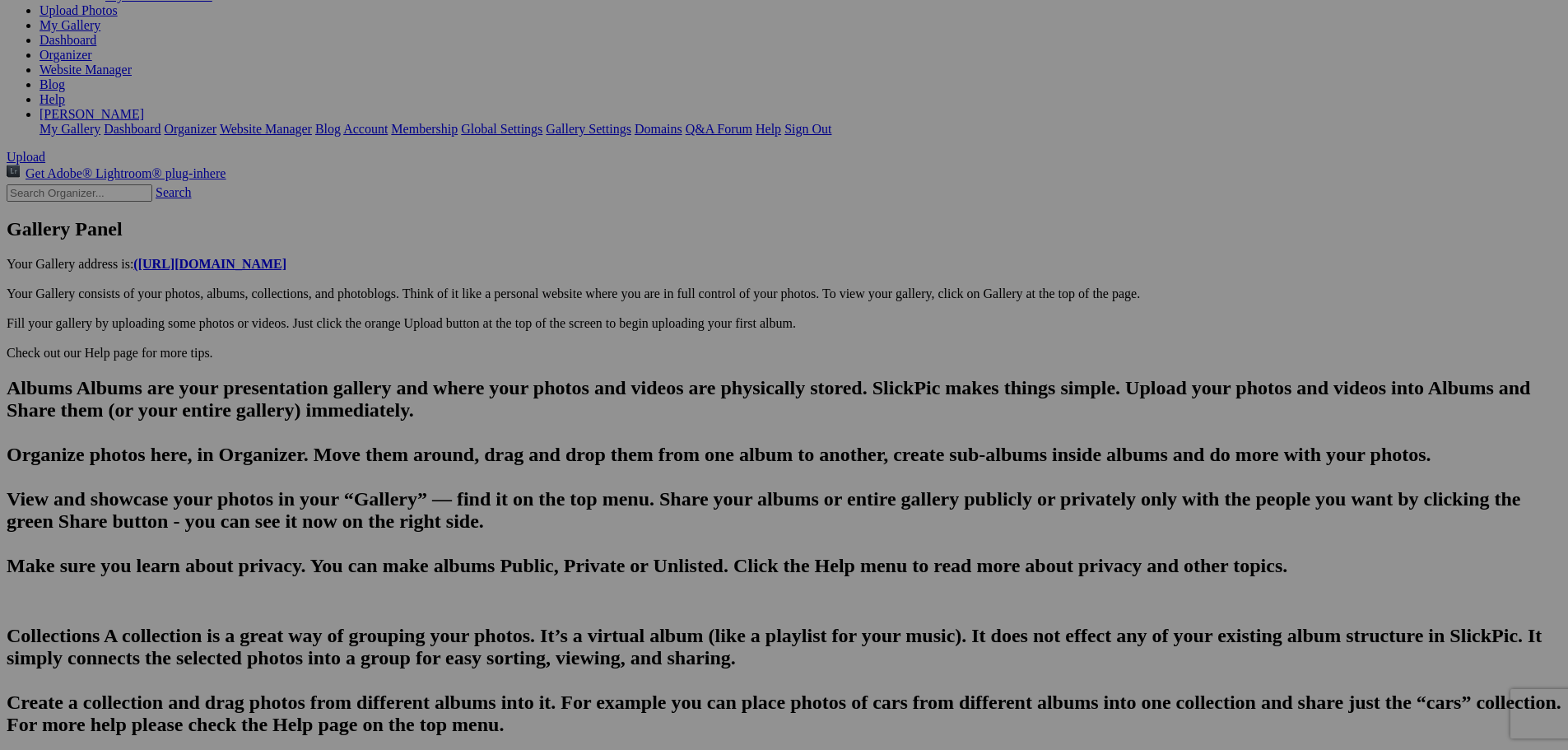
type input "Downtown [GEOGRAPHIC_DATA]-[GEOGRAPHIC_DATA]-An incredible emporium-Everything …"
type textarea ""The Cherry Capital of the World, [GEOGRAPHIC_DATA] is the natural spot for our…"
drag, startPoint x: 472, startPoint y: 479, endPoint x: 663, endPoint y: 486, distance: 191.1
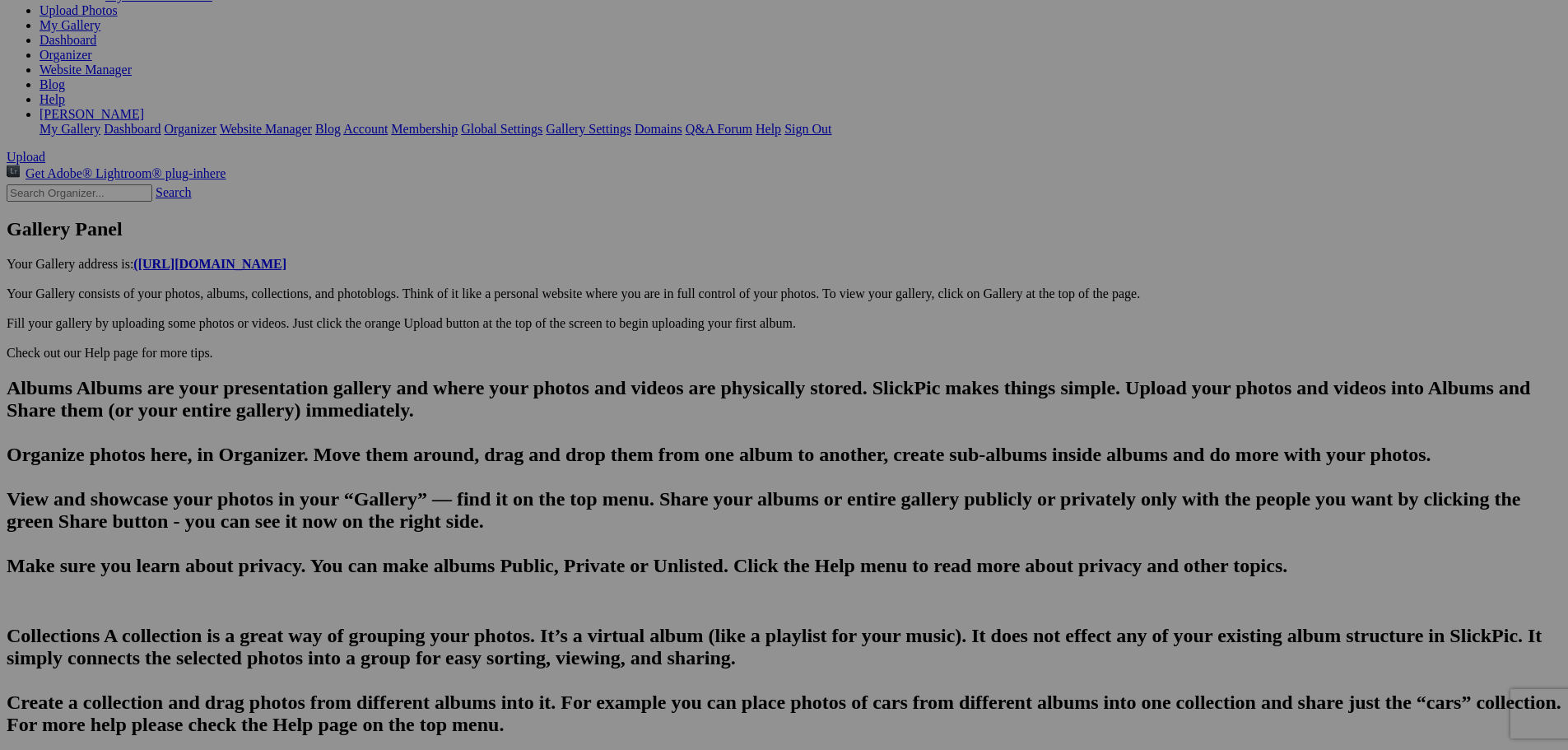
type input "DSC05878"
type textarea "Enter here..."
drag, startPoint x: 544, startPoint y: 480, endPoint x: 403, endPoint y: 485, distance: 141.1
paste input "Downtown [GEOGRAPHIC_DATA]-[GEOGRAPHIC_DATA]-"
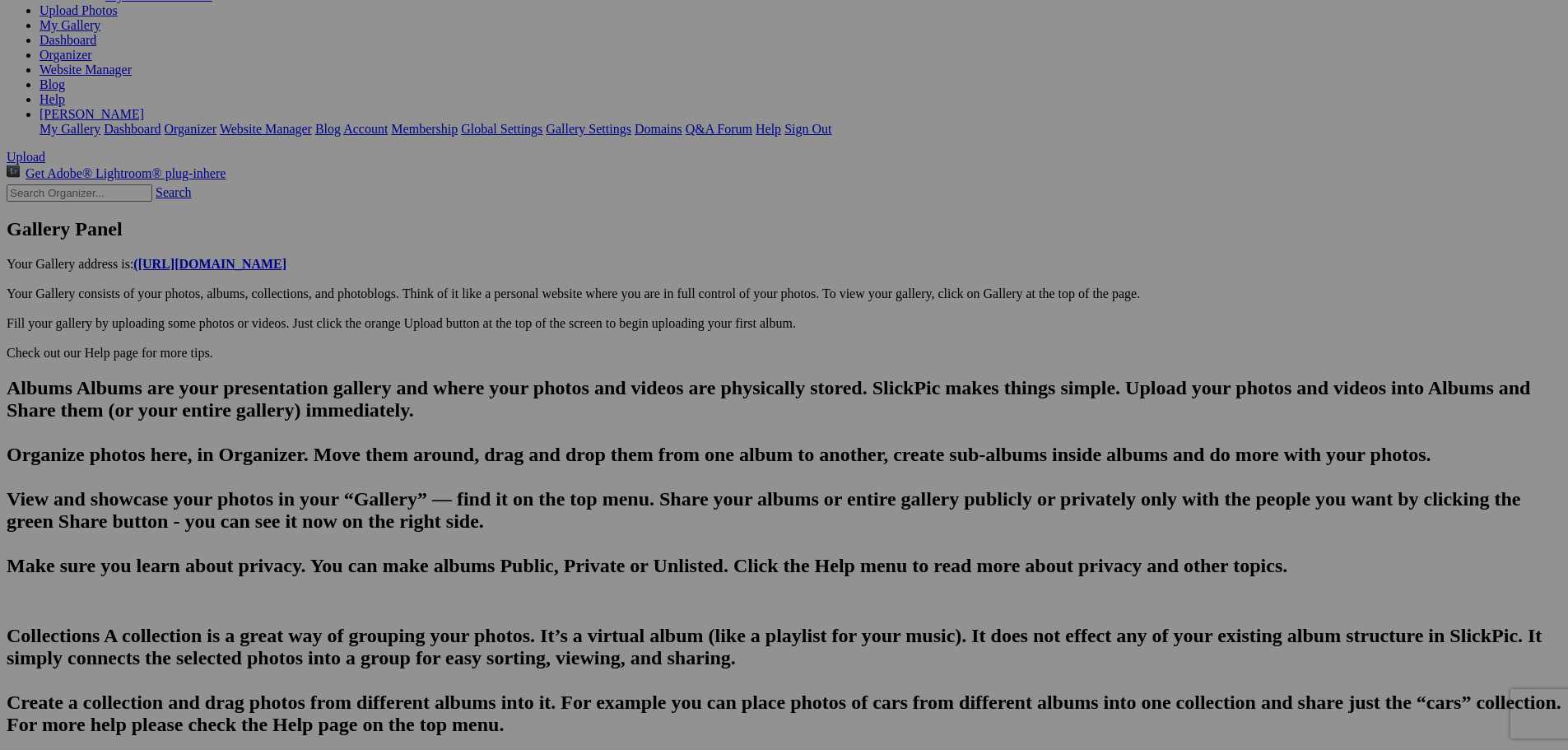
type input "DSC05879"
drag, startPoint x: 540, startPoint y: 478, endPoint x: 413, endPoint y: 478, distance: 127.0
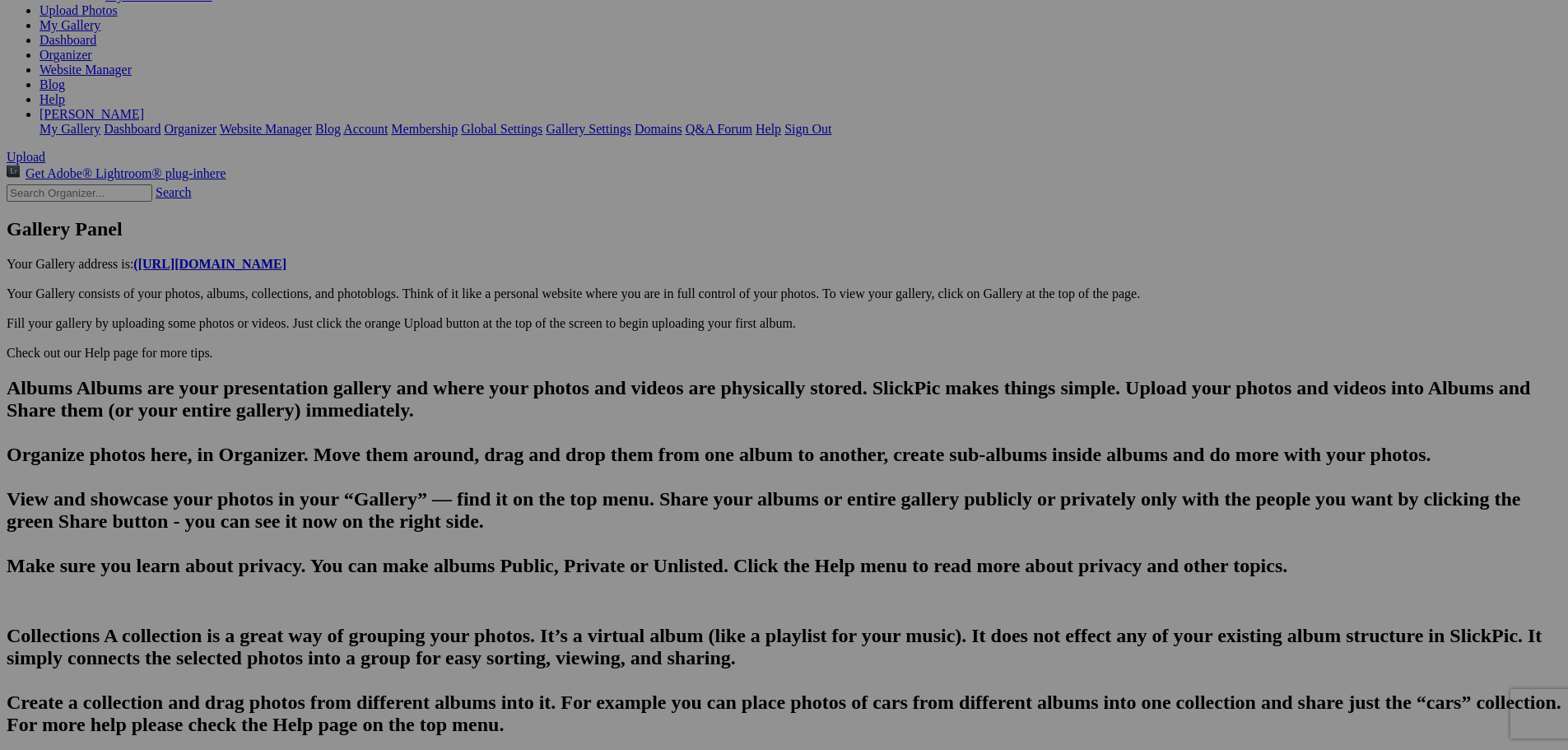
type input "Downtown [GEOGRAPHIC_DATA]-[GEOGRAPHIC_DATA]-Everything Cherry!"
drag, startPoint x: 749, startPoint y: 479, endPoint x: 341, endPoint y: 515, distance: 409.6
drag, startPoint x: 754, startPoint y: 481, endPoint x: 464, endPoint y: 493, distance: 290.2
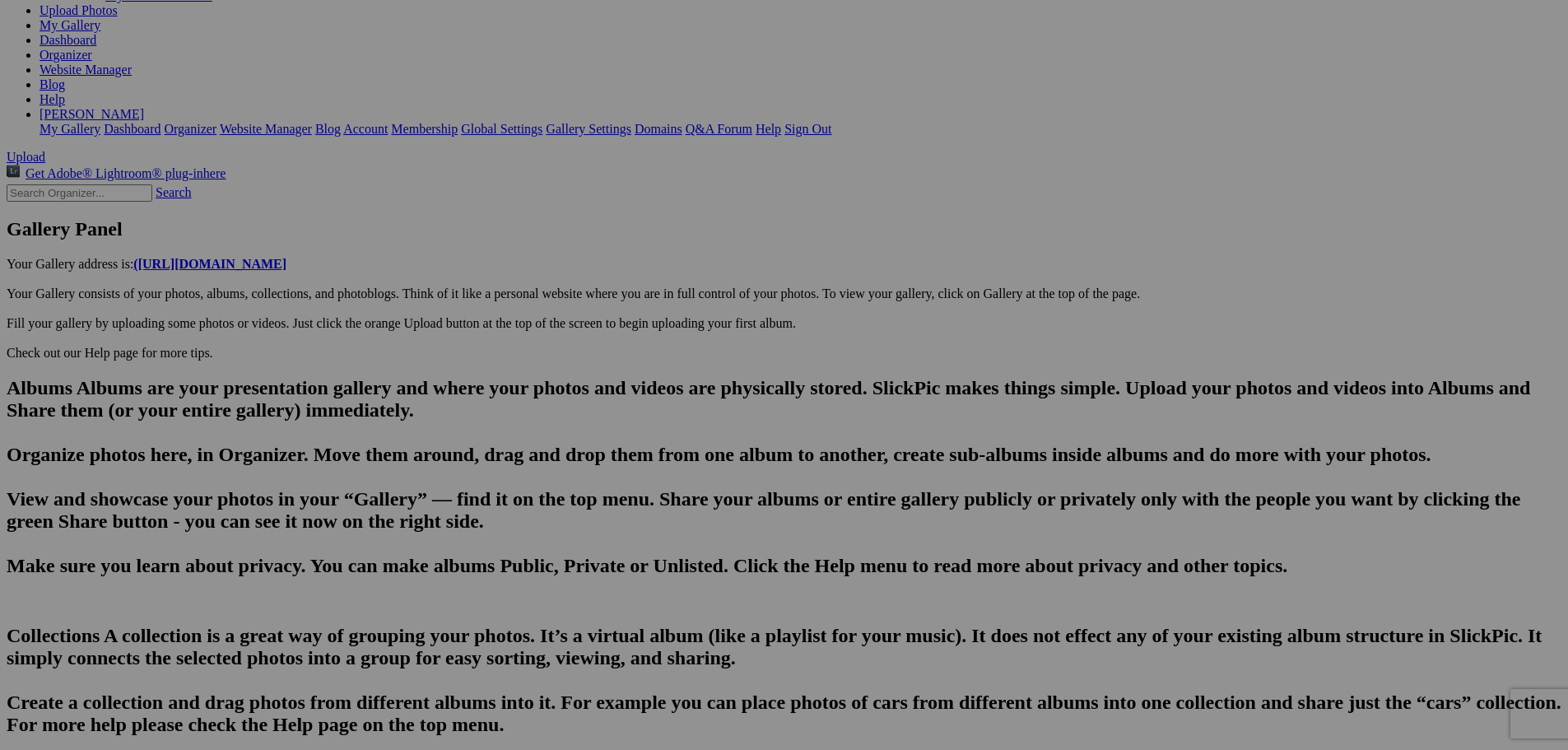
paste input "Downtown [GEOGRAPHIC_DATA]-[GEOGRAPHIC_DATA]-Everything Cherry!"
type input "DSC05880"
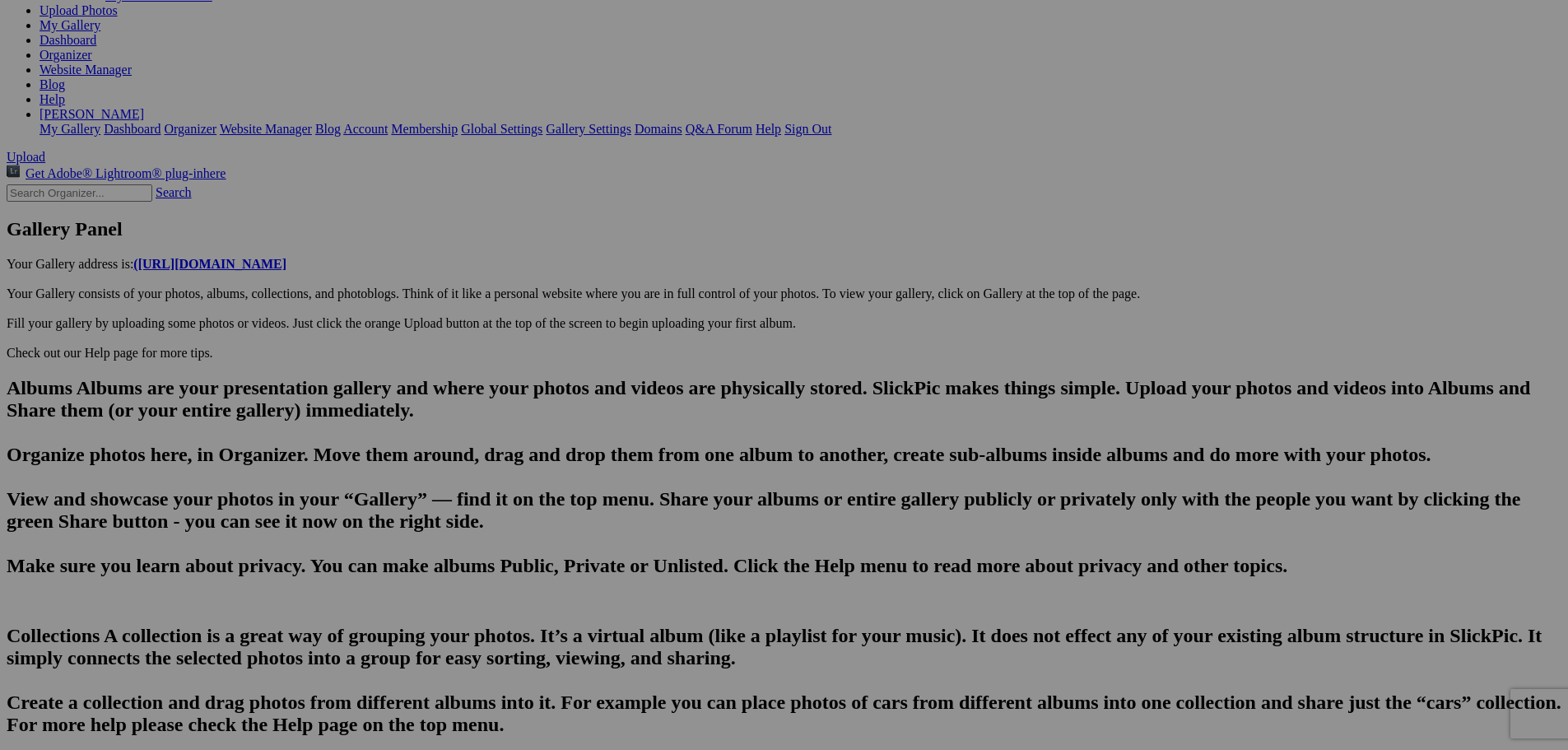
drag, startPoint x: 530, startPoint y: 462, endPoint x: 429, endPoint y: 463, distance: 101.0
paste input "Downtown [GEOGRAPHIC_DATA]-[GEOGRAPHIC_DATA]-Everything Cherry!"
type input "DSC05881"
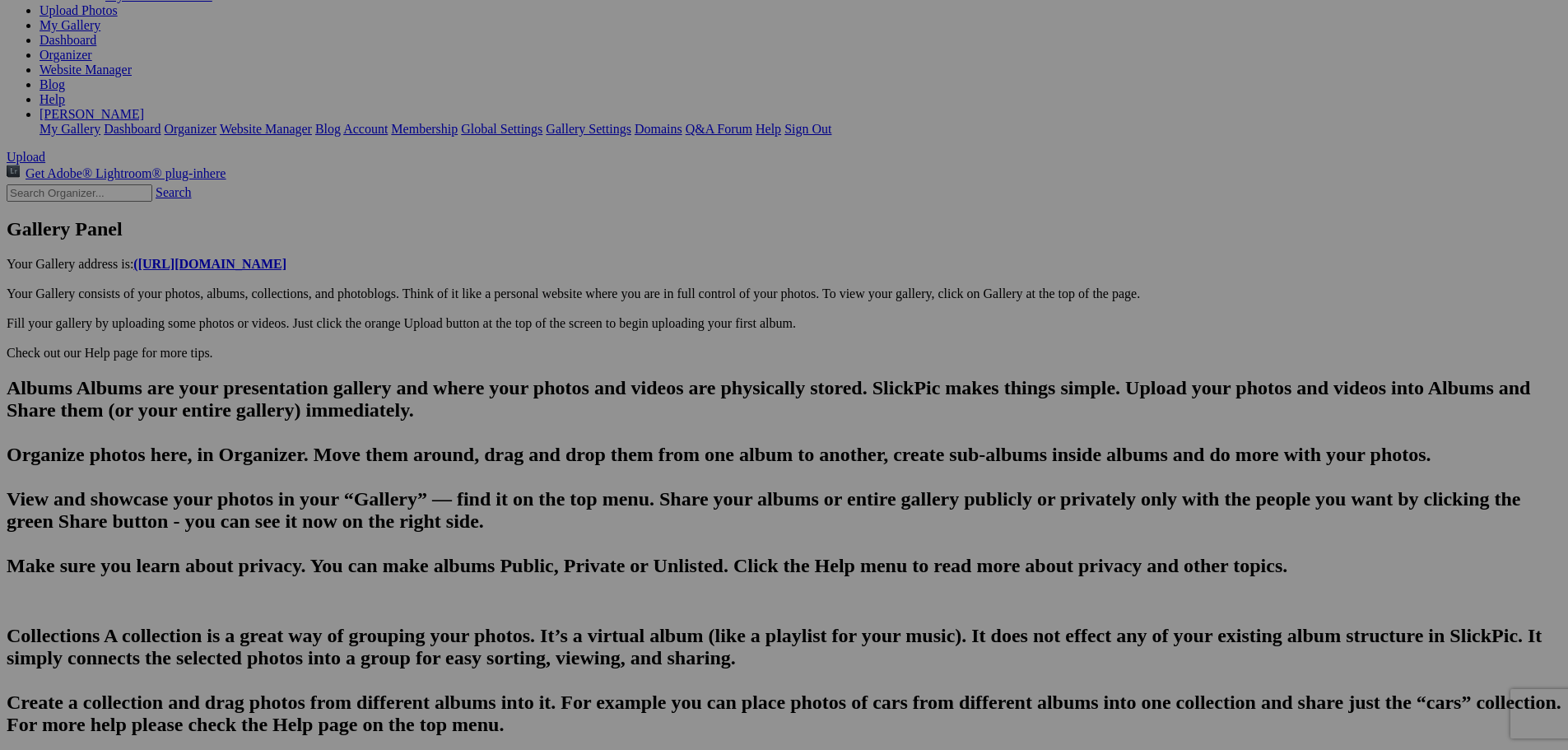
drag, startPoint x: 523, startPoint y: 481, endPoint x: 459, endPoint y: 486, distance: 64.2
paste input "Downtown [GEOGRAPHIC_DATA]-[GEOGRAPHIC_DATA]-Everything Cherry!"
drag, startPoint x: 759, startPoint y: 480, endPoint x: 662, endPoint y: 484, distance: 97.1
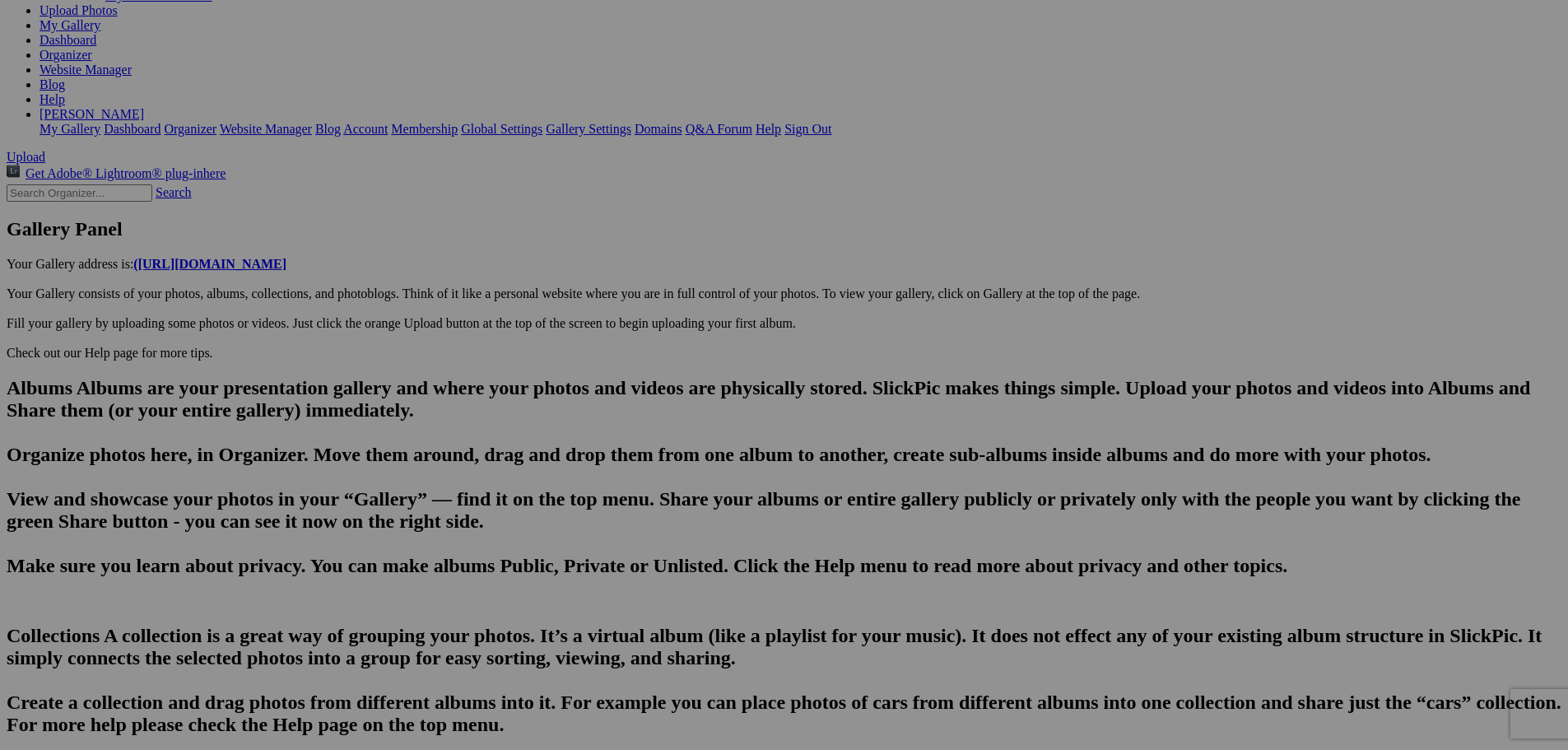
type input "DSC05882"
drag, startPoint x: 524, startPoint y: 480, endPoint x: 422, endPoint y: 478, distance: 102.0
paste input "Downtown [GEOGRAPHIC_DATA]-[GEOGRAPHIC_DATA]-Everything Cherry!"
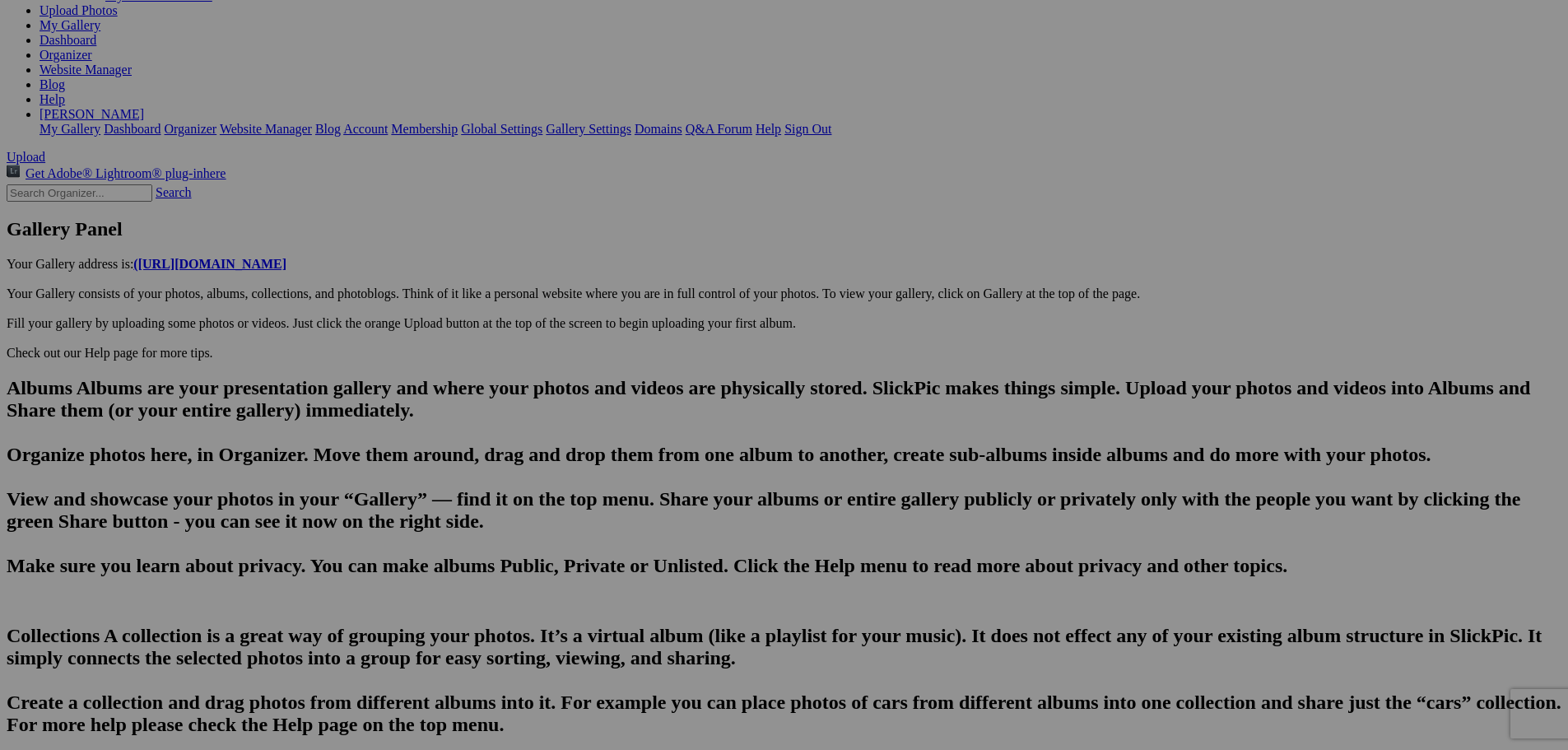
type input "DSC05883"
drag, startPoint x: 543, startPoint y: 464, endPoint x: 379, endPoint y: 458, distance: 164.1
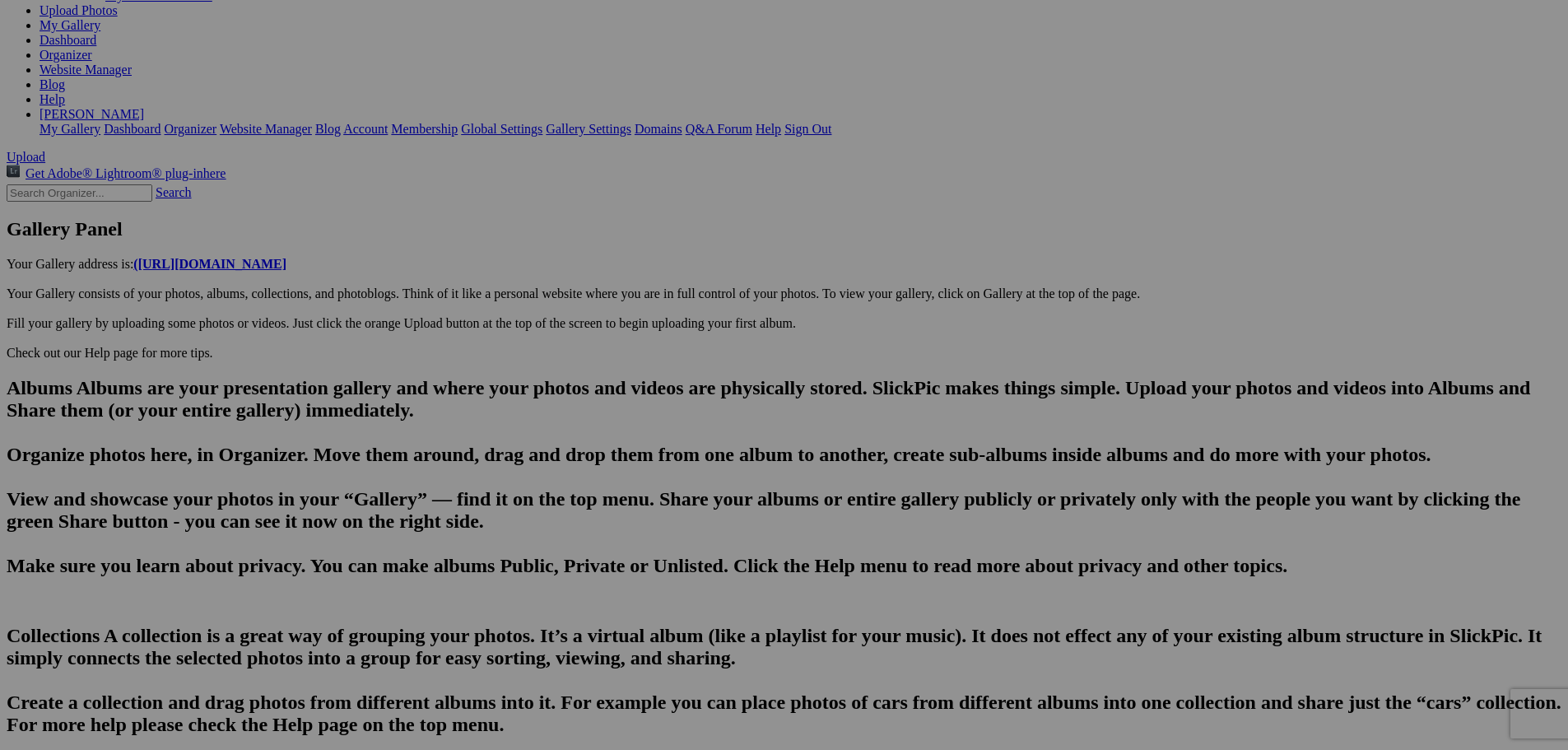
paste input "Downtown [GEOGRAPHIC_DATA]-[GEOGRAPHIC_DATA]-Everything Cherry!"
type input "DSC05884"
drag, startPoint x: 538, startPoint y: 479, endPoint x: 397, endPoint y: 480, distance: 141.0
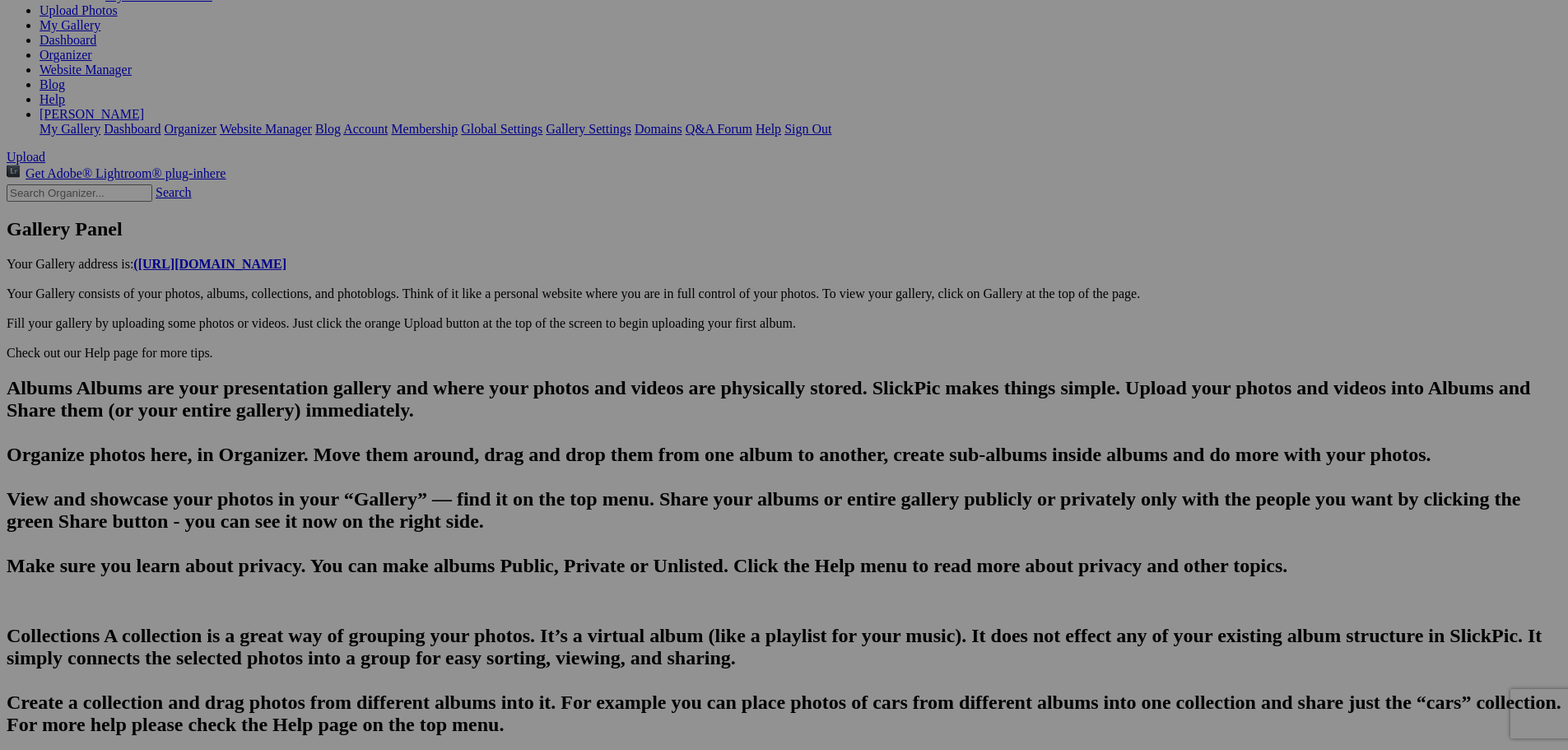
paste input "Downtown [GEOGRAPHIC_DATA]-[GEOGRAPHIC_DATA]-Everything Cherry!"
drag, startPoint x: 661, startPoint y: 480, endPoint x: 828, endPoint y: 478, distance: 167.0
drag, startPoint x: 518, startPoint y: 482, endPoint x: 437, endPoint y: 502, distance: 83.4
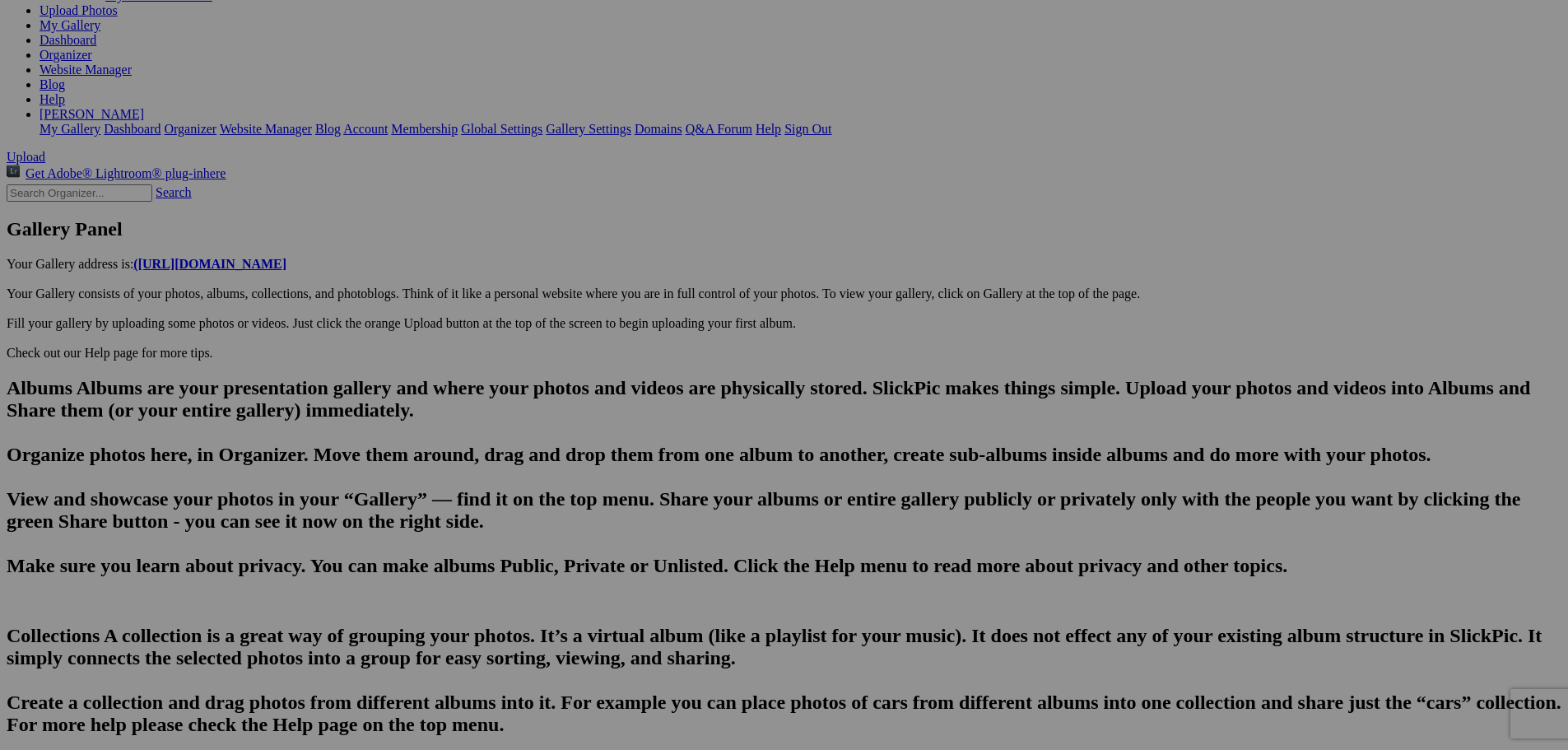
drag, startPoint x: 547, startPoint y: 480, endPoint x: 667, endPoint y: 496, distance: 121.1
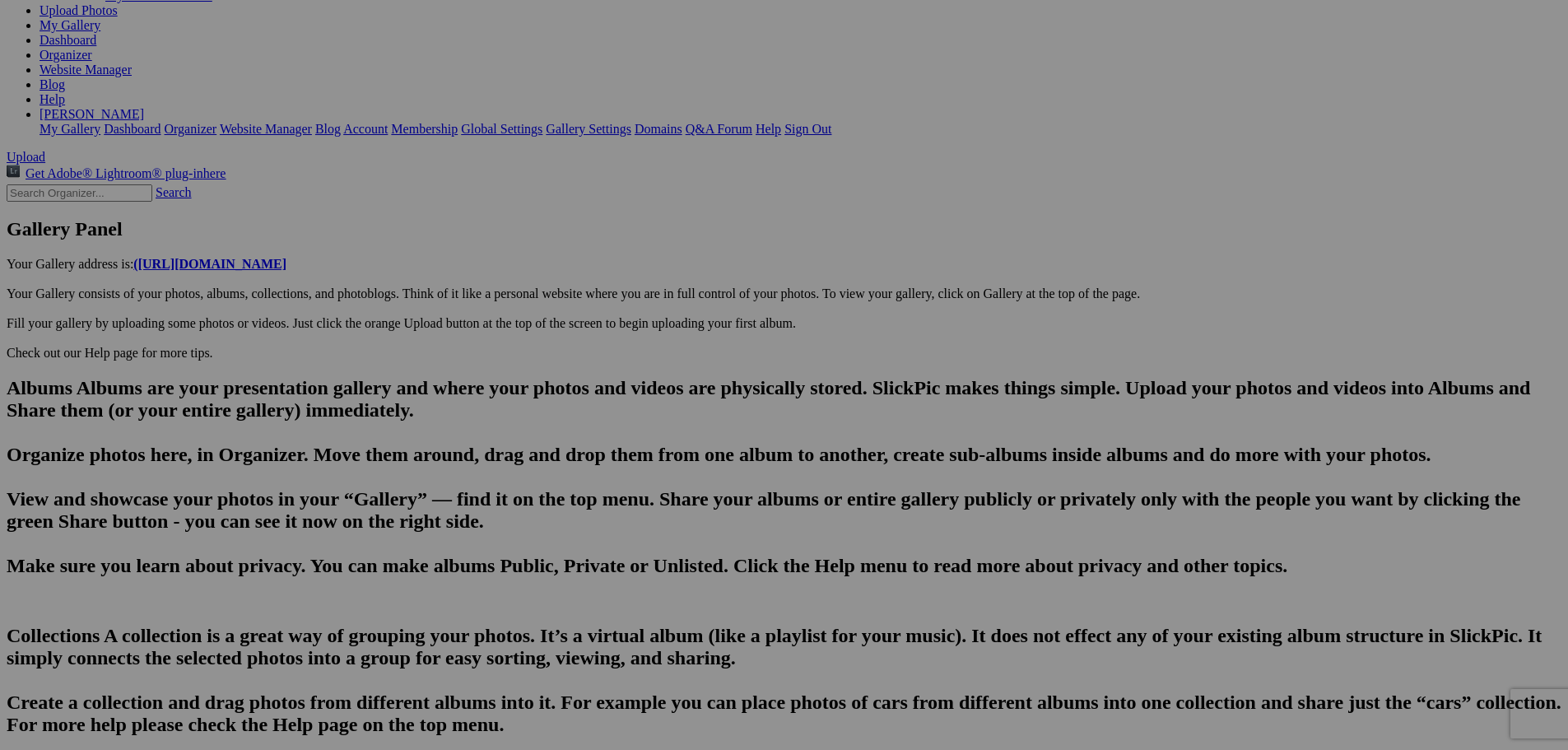
click at [675, 476] on span "Yes" at bounding box center [665, 482] width 19 height 14
type input "DSC05886"
drag, startPoint x: 692, startPoint y: 522, endPoint x: 609, endPoint y: 530, distance: 83.4
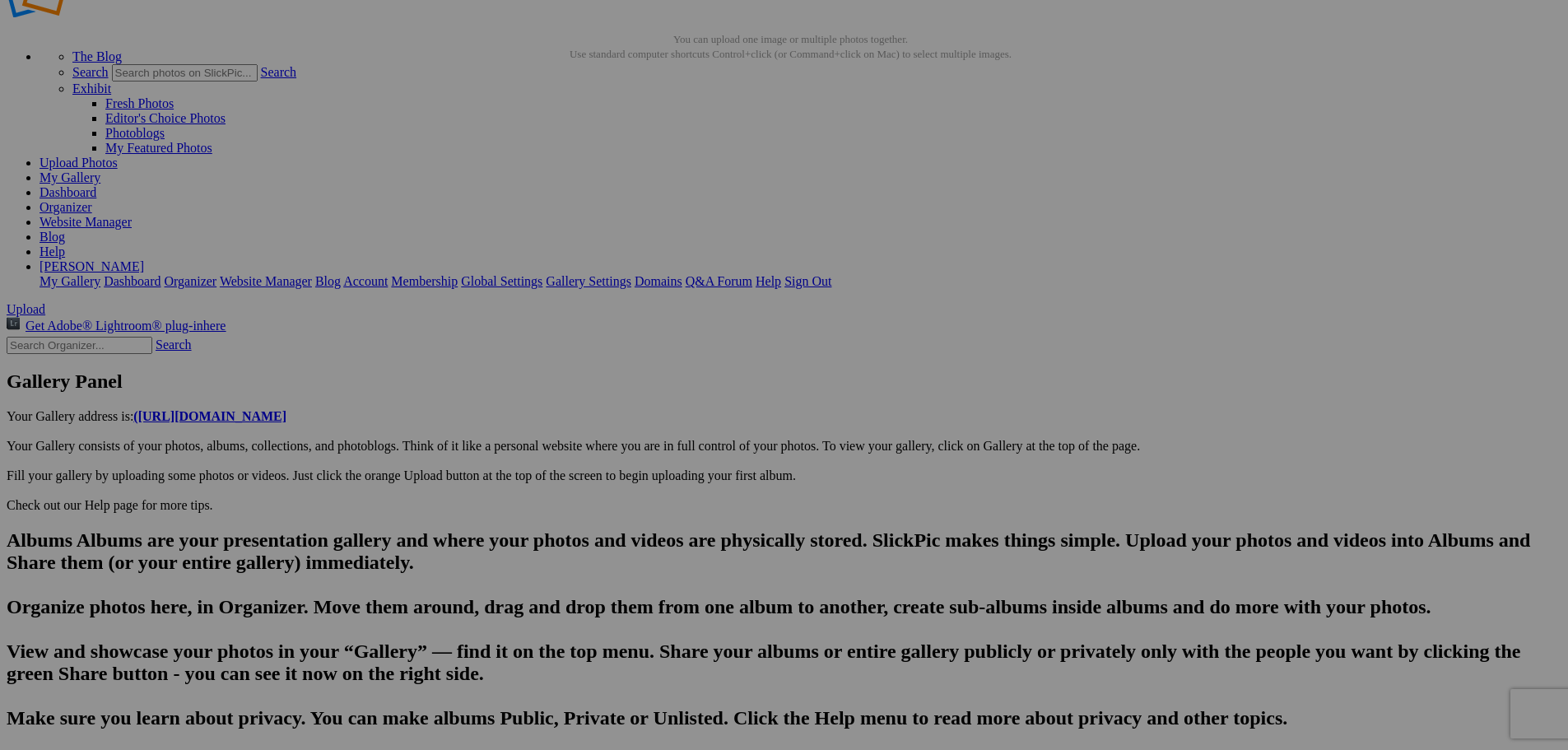
scroll to position [43, 0]
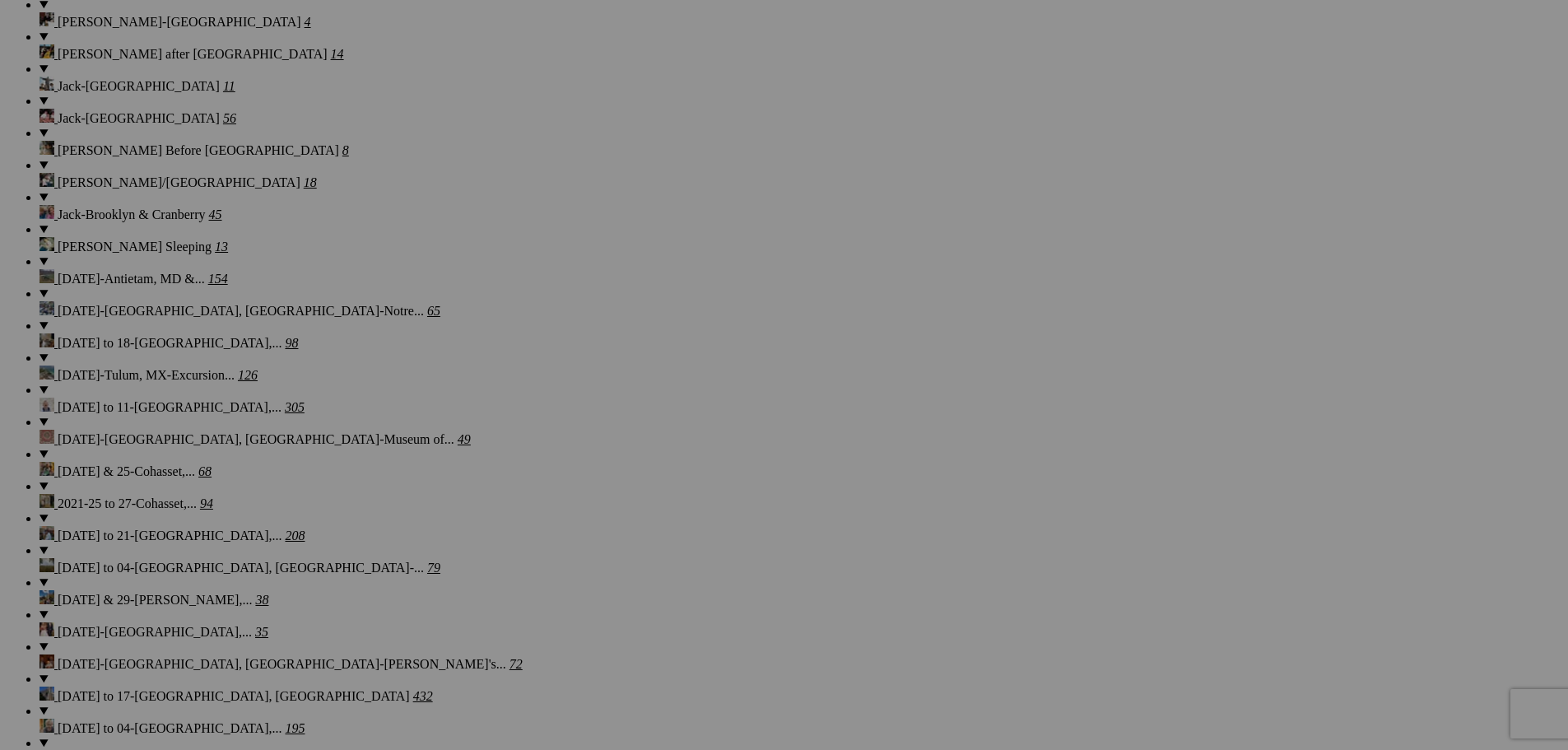
scroll to position [4887, 0]
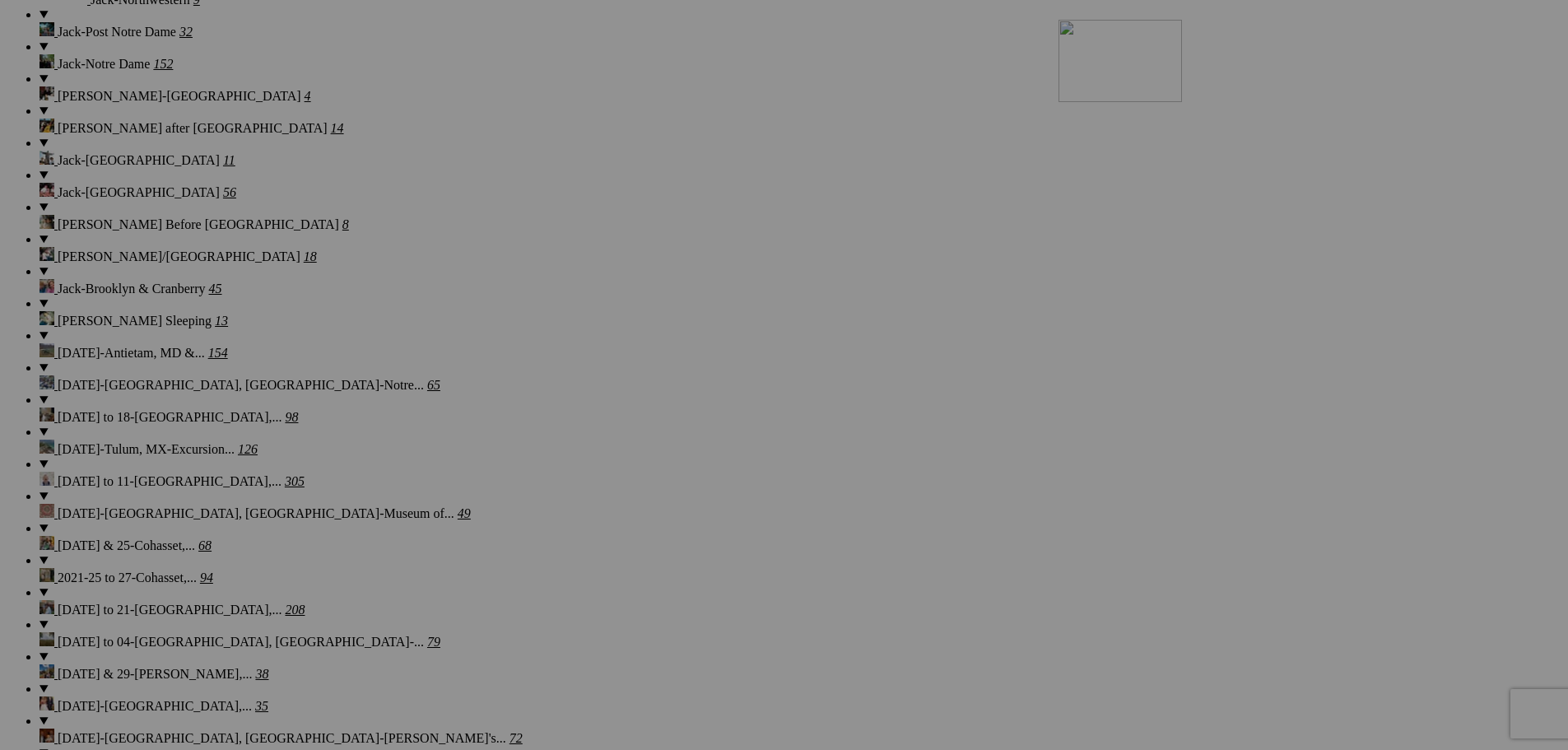
drag, startPoint x: 758, startPoint y: 422, endPoint x: 1296, endPoint y: 163, distance: 597.1
click at [675, 480] on span "Yes" at bounding box center [665, 482] width 19 height 14
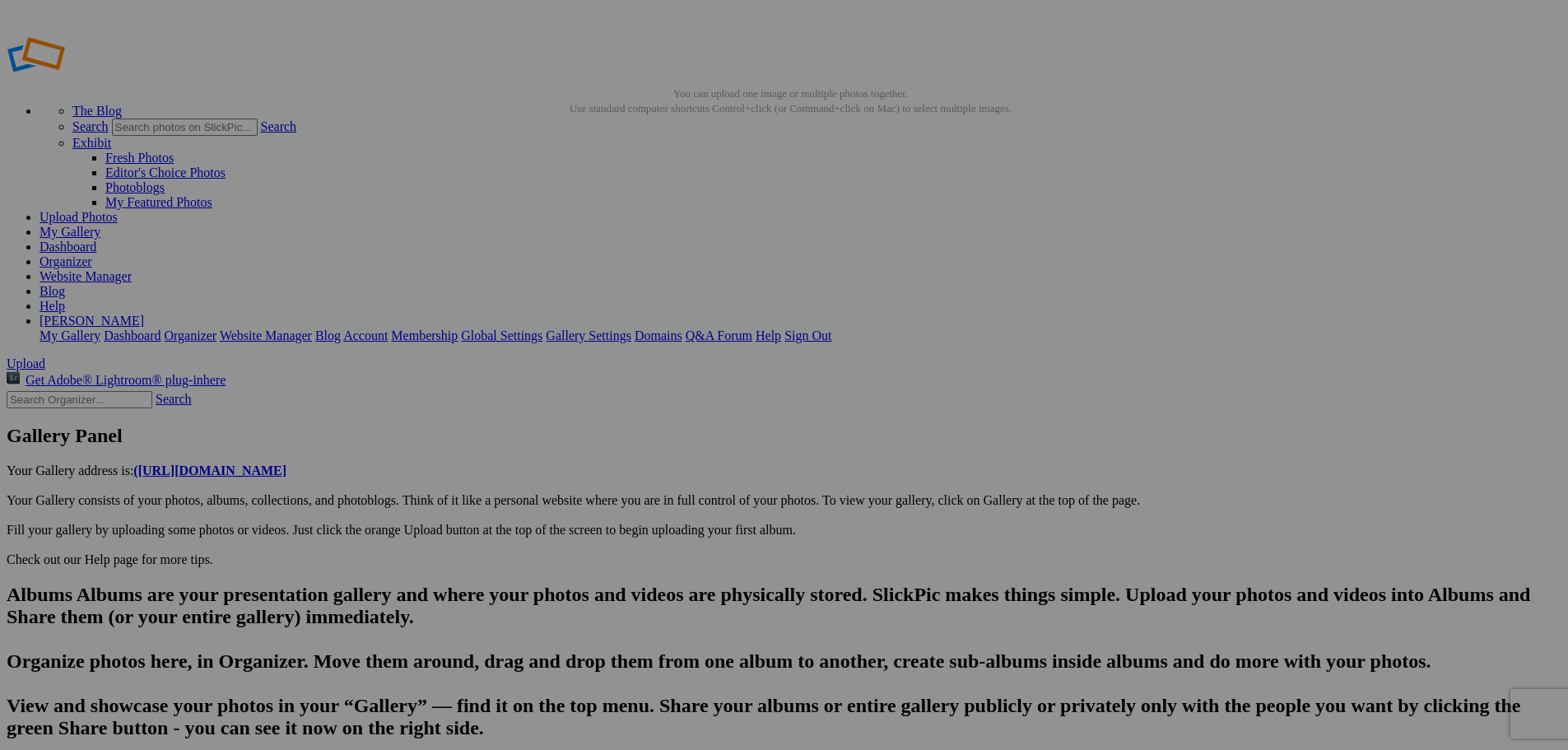
type input "DSC05892"
drag, startPoint x: 534, startPoint y: 692, endPoint x: 468, endPoint y: 682, distance: 66.8
paste input "Downtown [GEOGRAPHIC_DATA]-[GEOGRAPHIC_DATA]-Everything Cherry!"
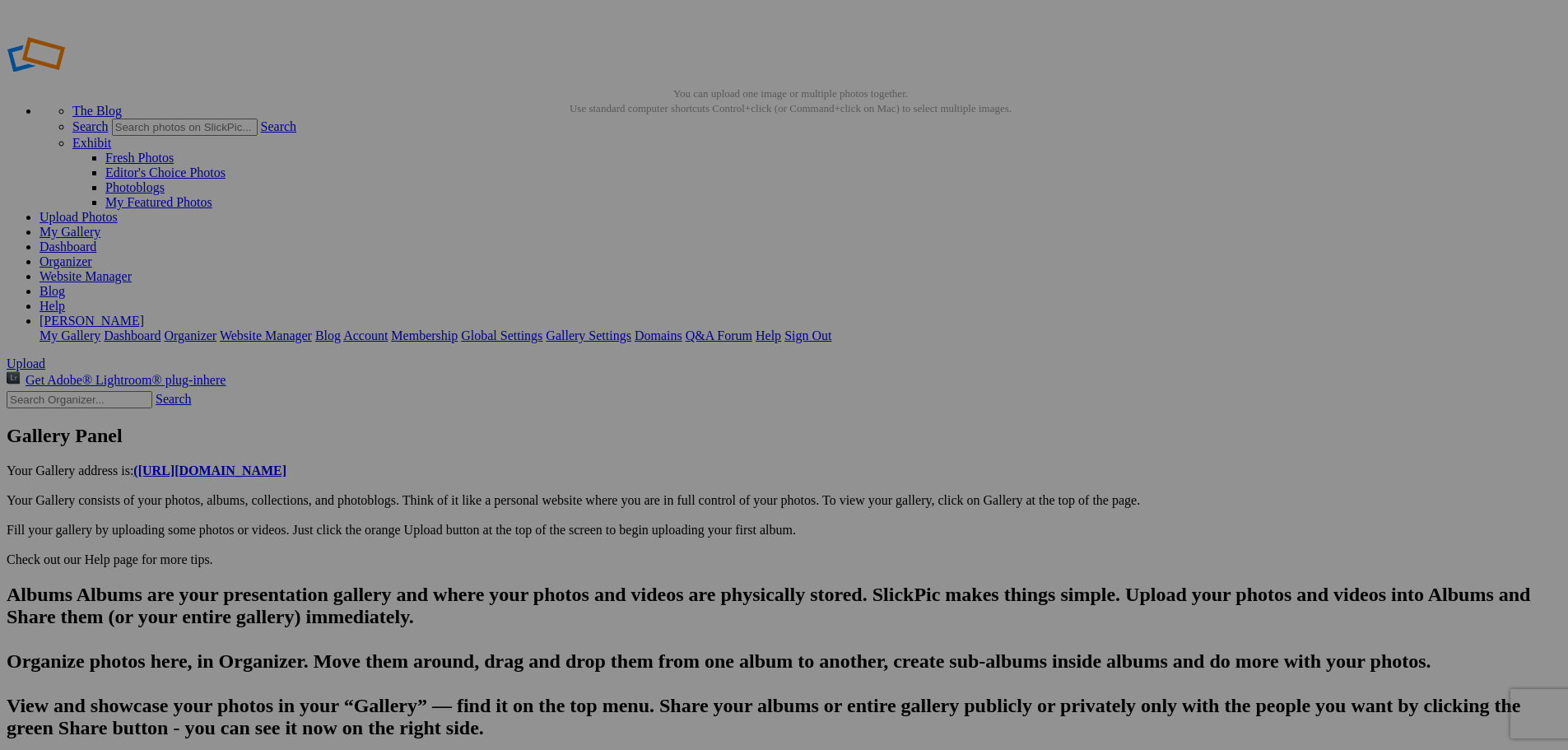
drag, startPoint x: 586, startPoint y: 686, endPoint x: 761, endPoint y: 684, distance: 175.0
type input "DSC05887"
drag, startPoint x: 532, startPoint y: 685, endPoint x: 406, endPoint y: 680, distance: 126.1
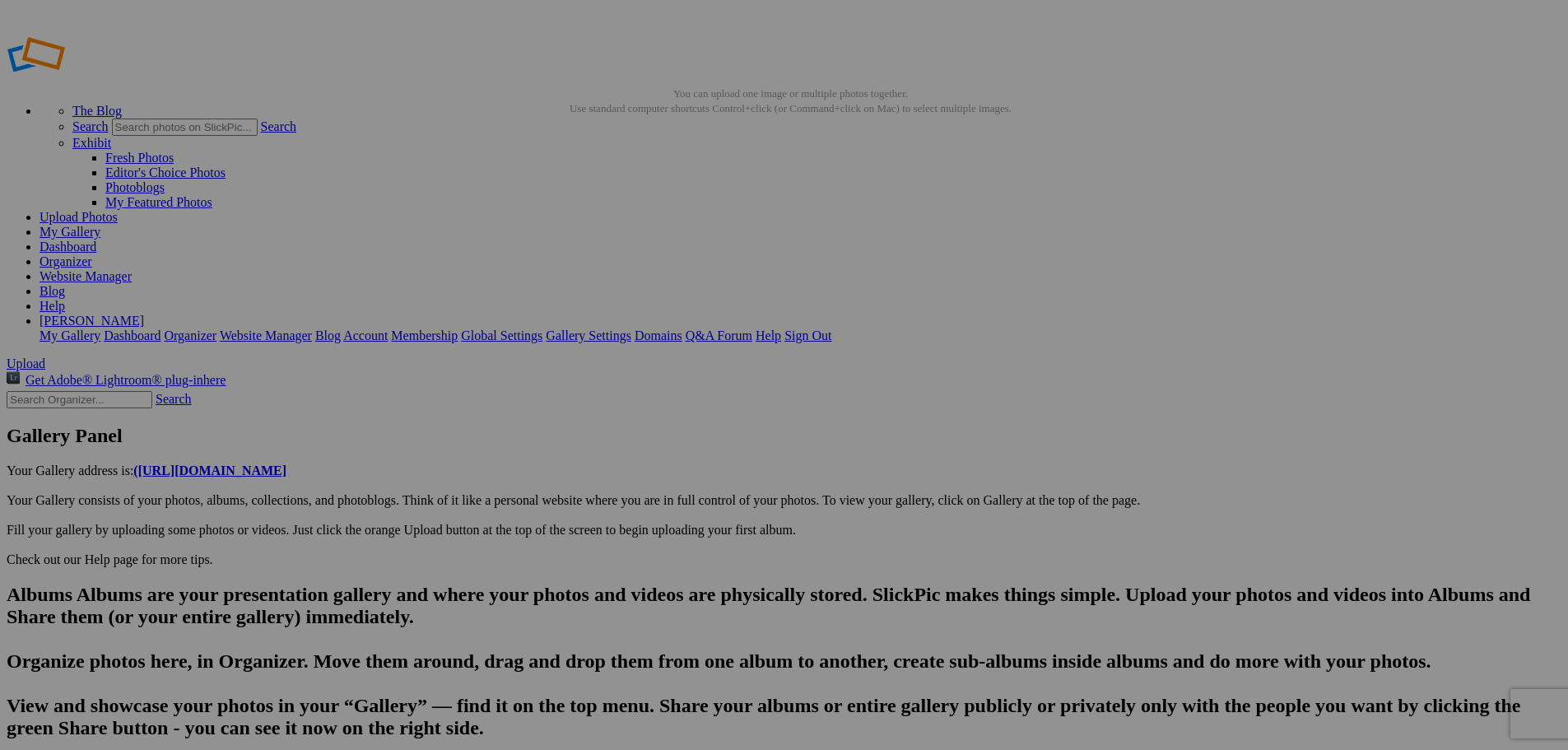
type input "Downtown Traverse City-Popkies-A popcorn lovers dream"
drag, startPoint x: 470, startPoint y: 686, endPoint x: 735, endPoint y: 682, distance: 265.0
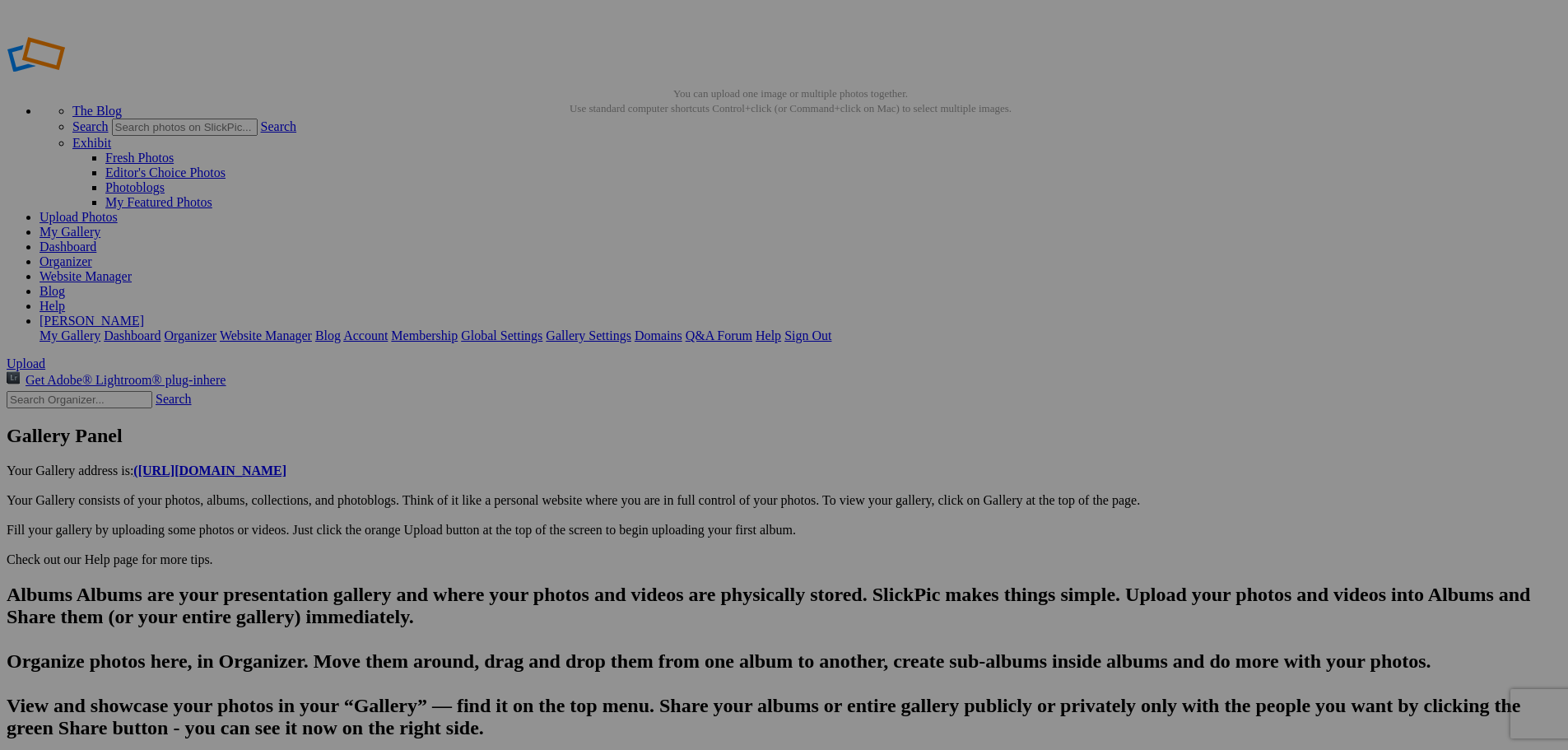
paste input "Downtown Traverse City-Popkies-A popcorn lovers dream"
type input "Downtown Traverse City-Popkies-A popcorn lovers dream"
